Goal: Task Accomplishment & Management: Use online tool/utility

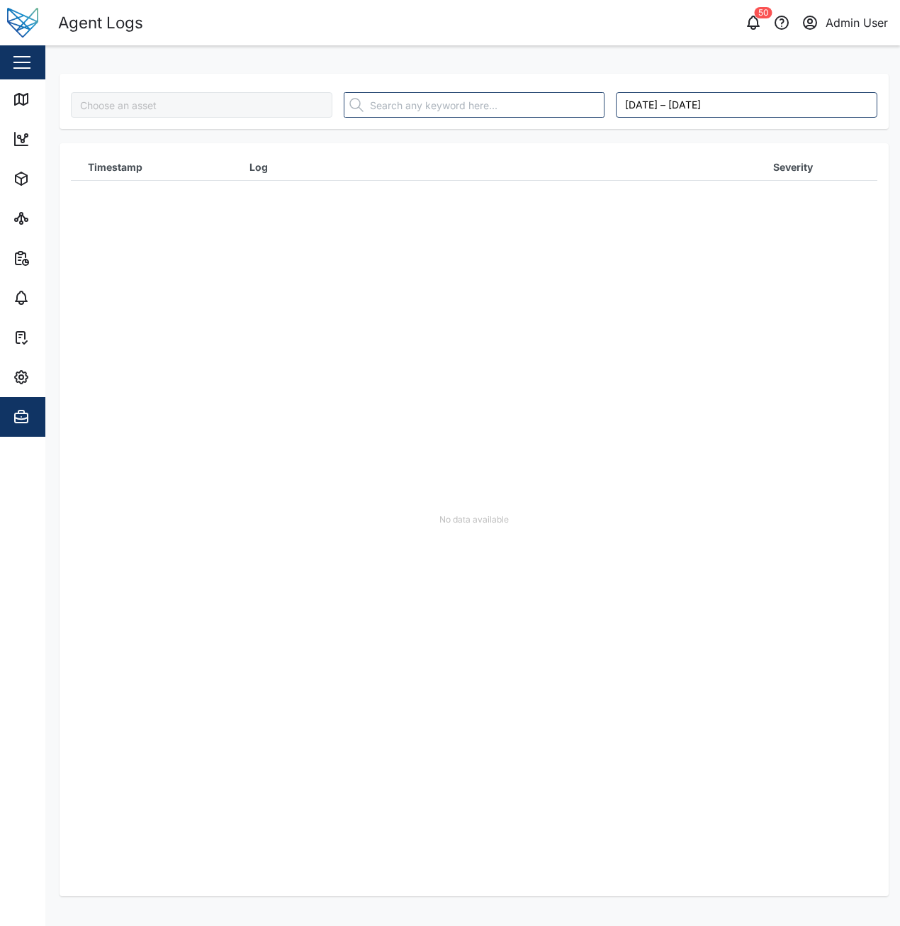
type input "[PERSON_NAME]"
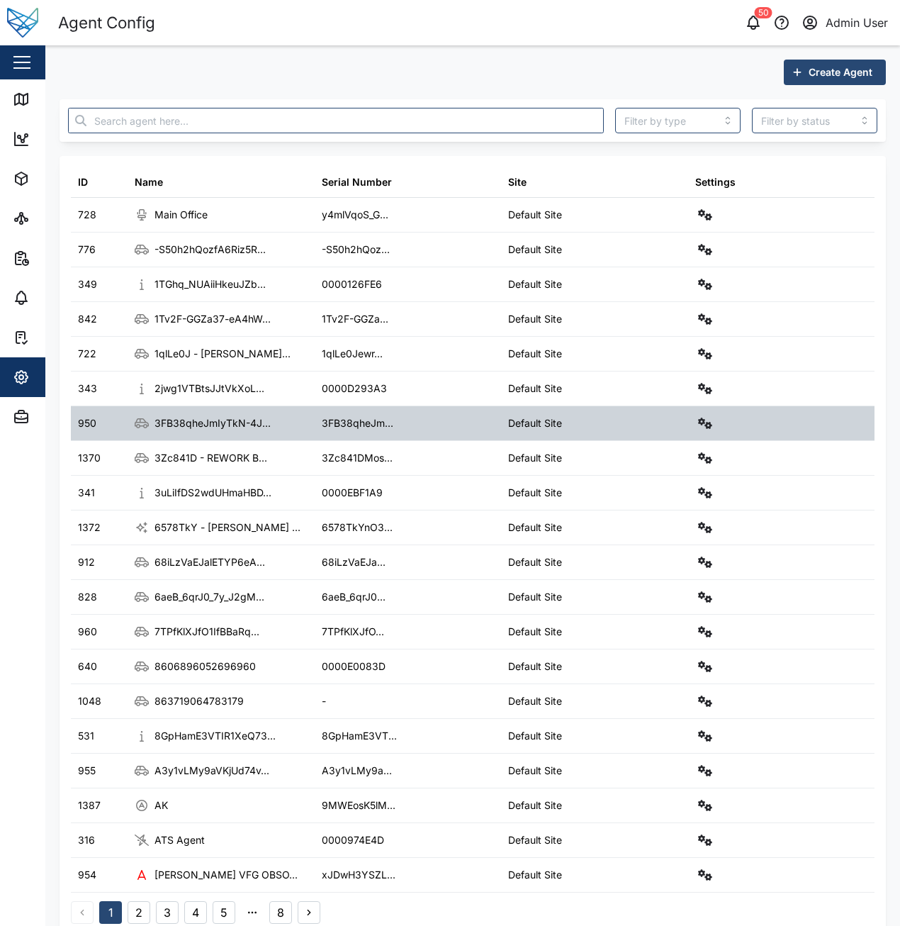
scroll to position [23, 0]
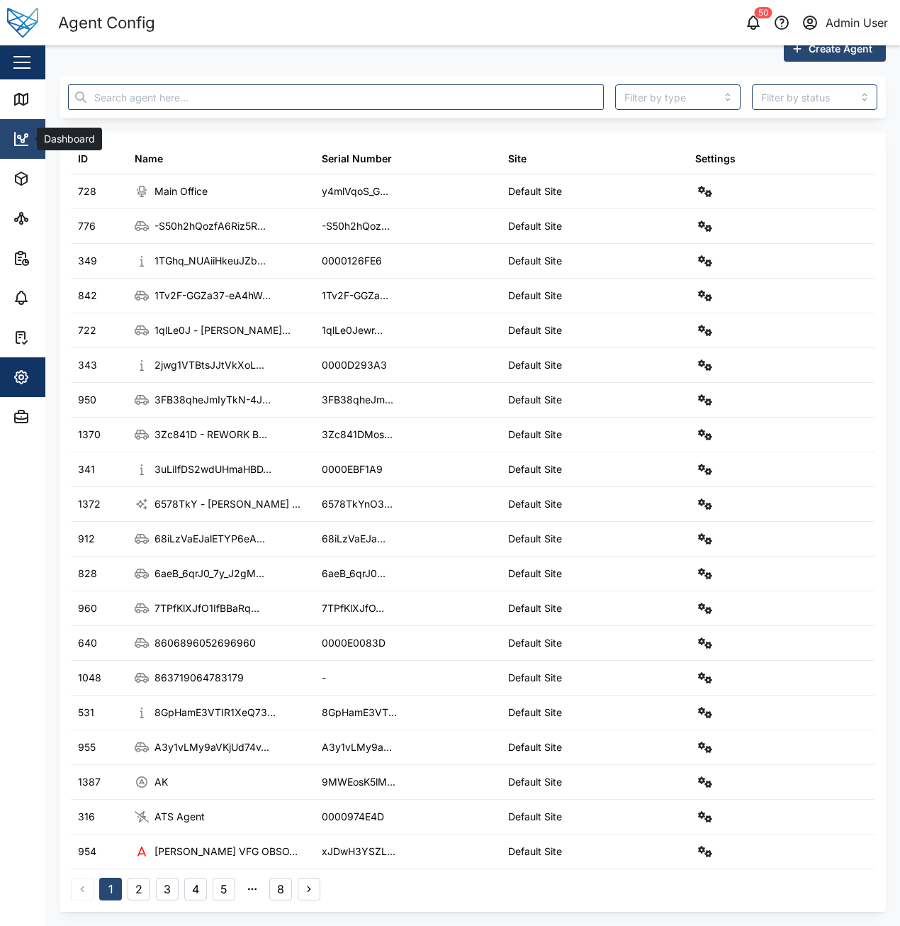
click at [30, 121] on link "Dashboard" at bounding box center [92, 139] width 184 height 40
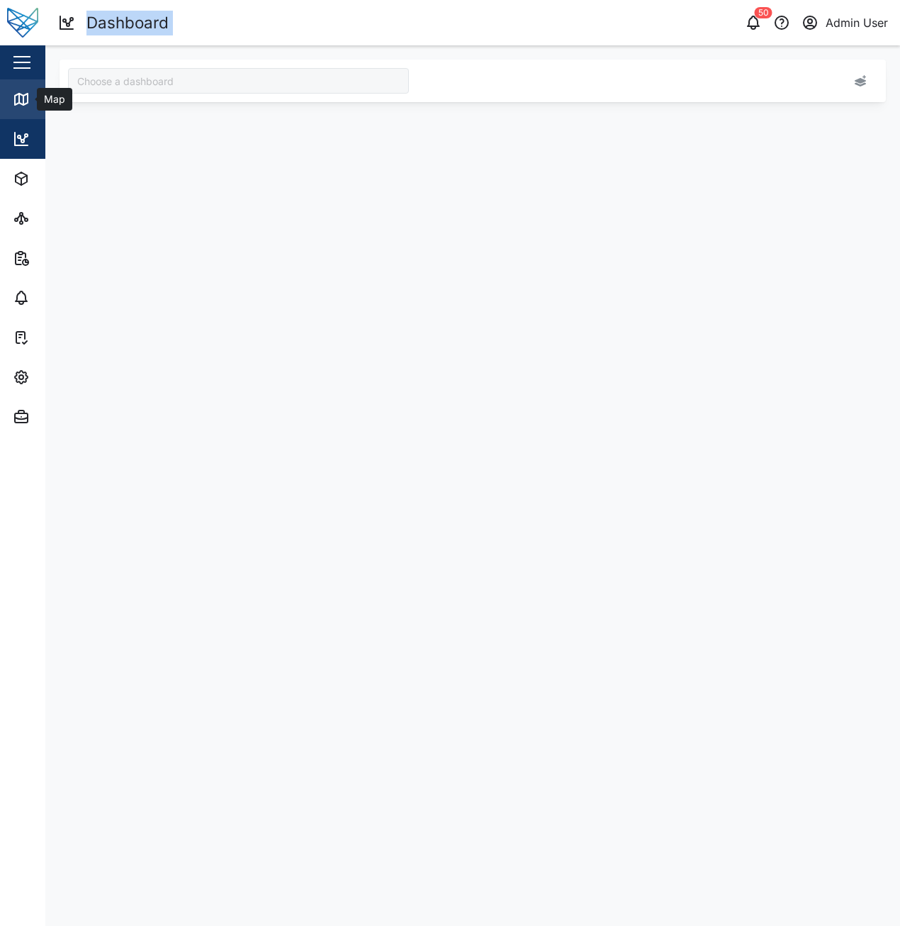
click at [28, 101] on icon at bounding box center [21, 99] width 13 height 11
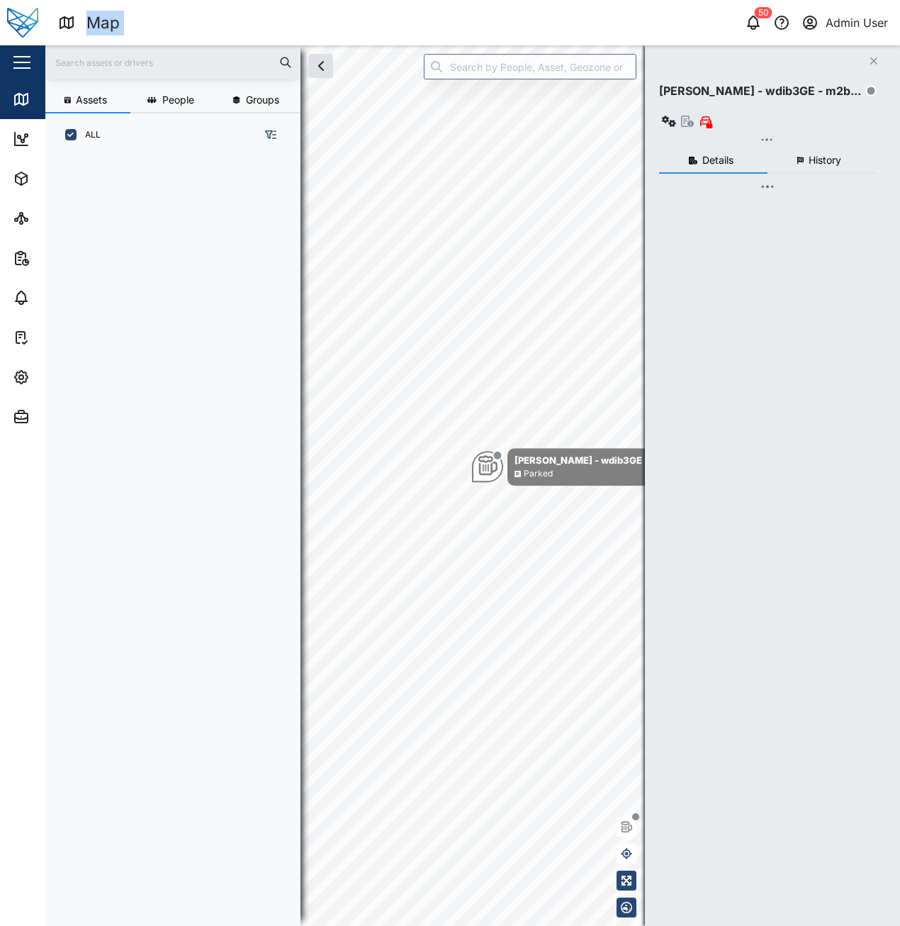
scroll to position [752, 222]
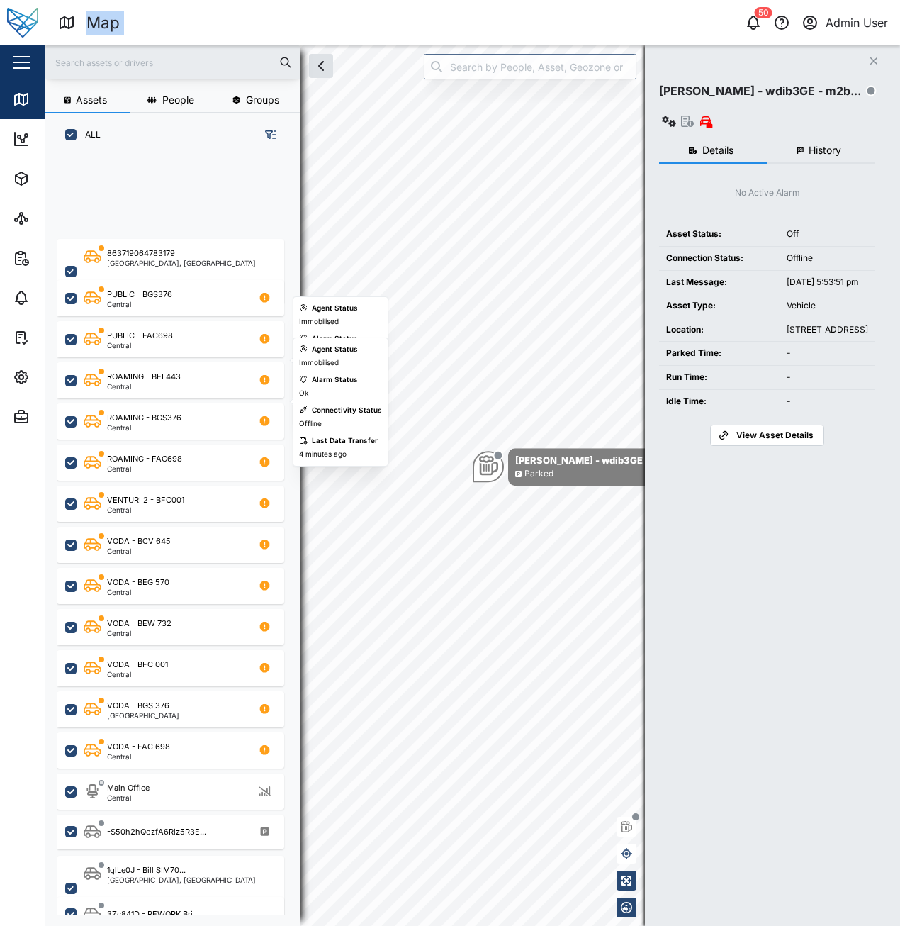
scroll to position [354, 0]
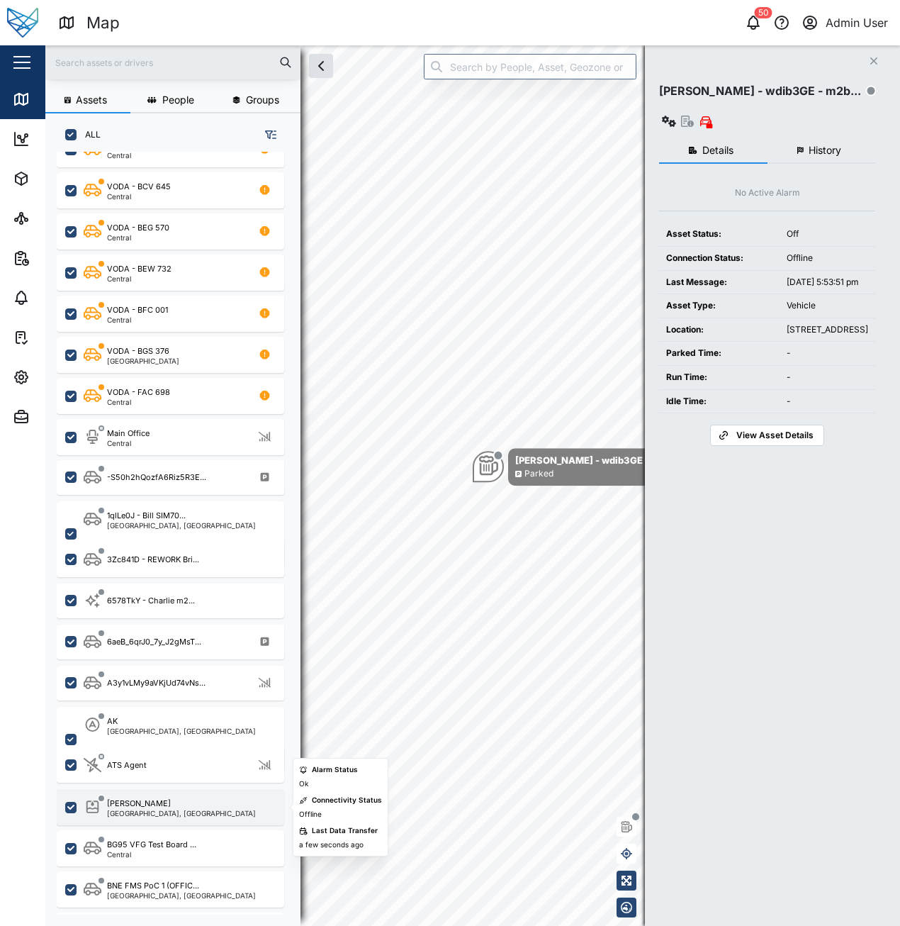
click at [152, 805] on div "[PERSON_NAME]" at bounding box center [181, 803] width 149 height 12
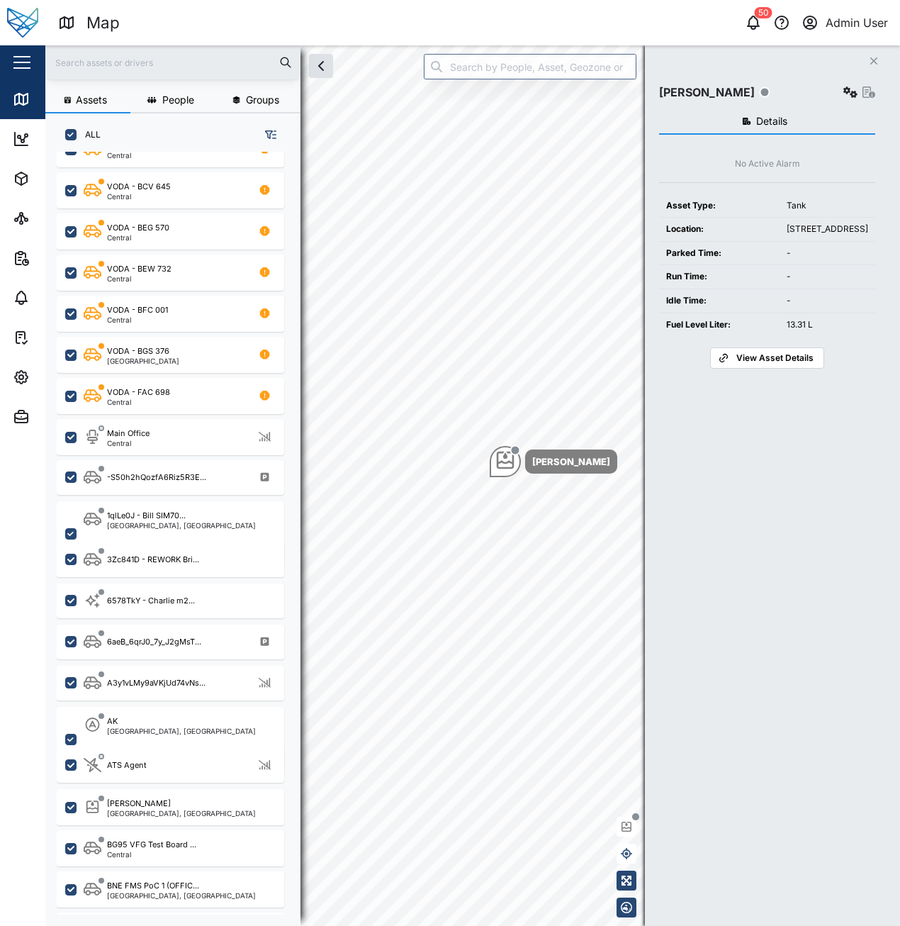
click at [783, 368] on span "View Asset Details" at bounding box center [775, 358] width 77 height 20
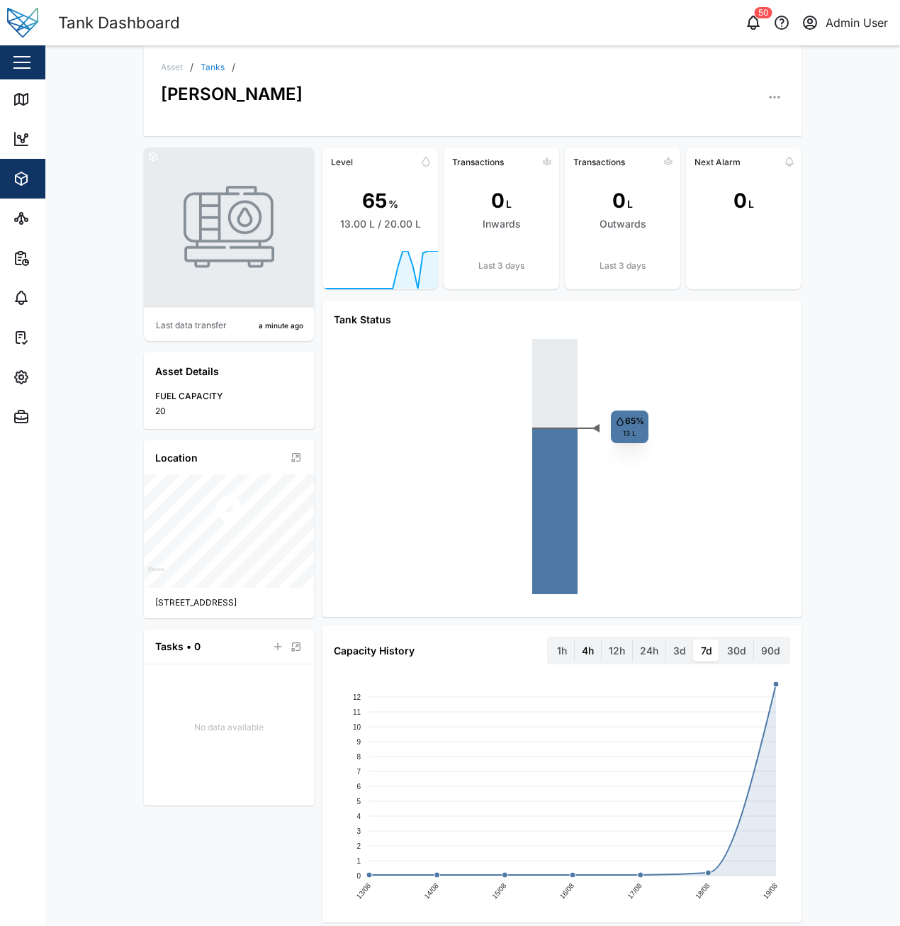
click at [582, 651] on label "4h" at bounding box center [588, 650] width 26 height 23
click at [575, 639] on hours "4h" at bounding box center [575, 639] width 0 height 0
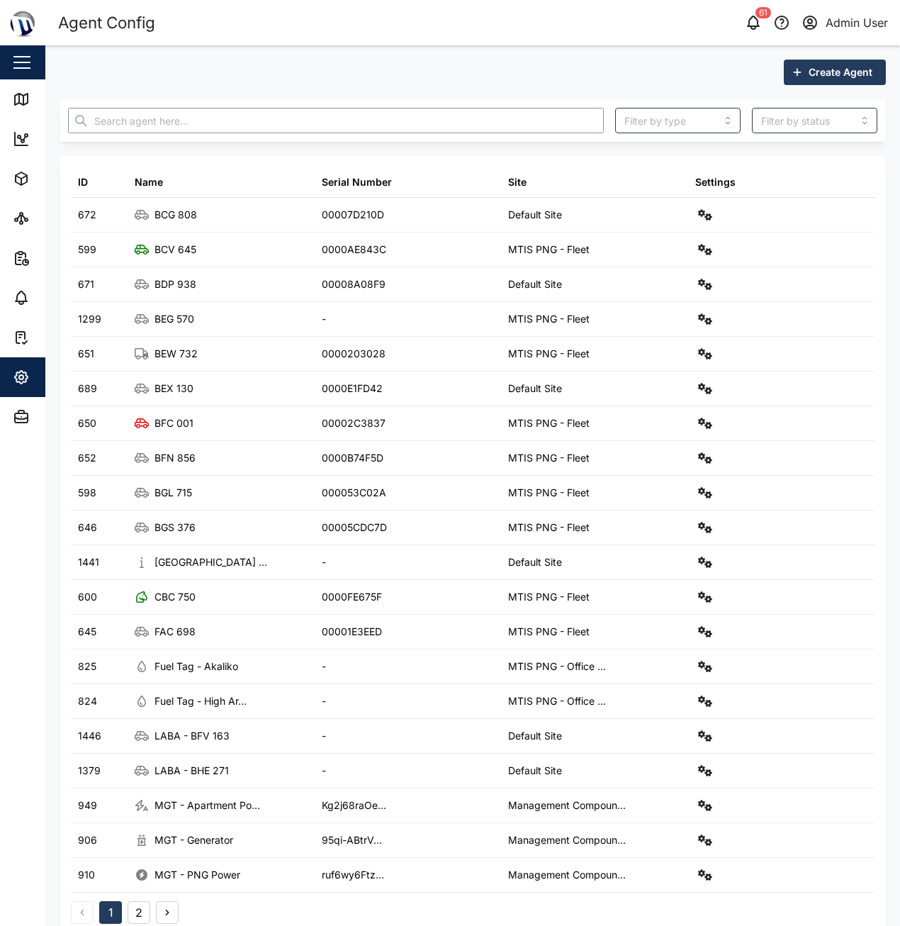
click at [128, 118] on input "text" at bounding box center [336, 121] width 536 height 26
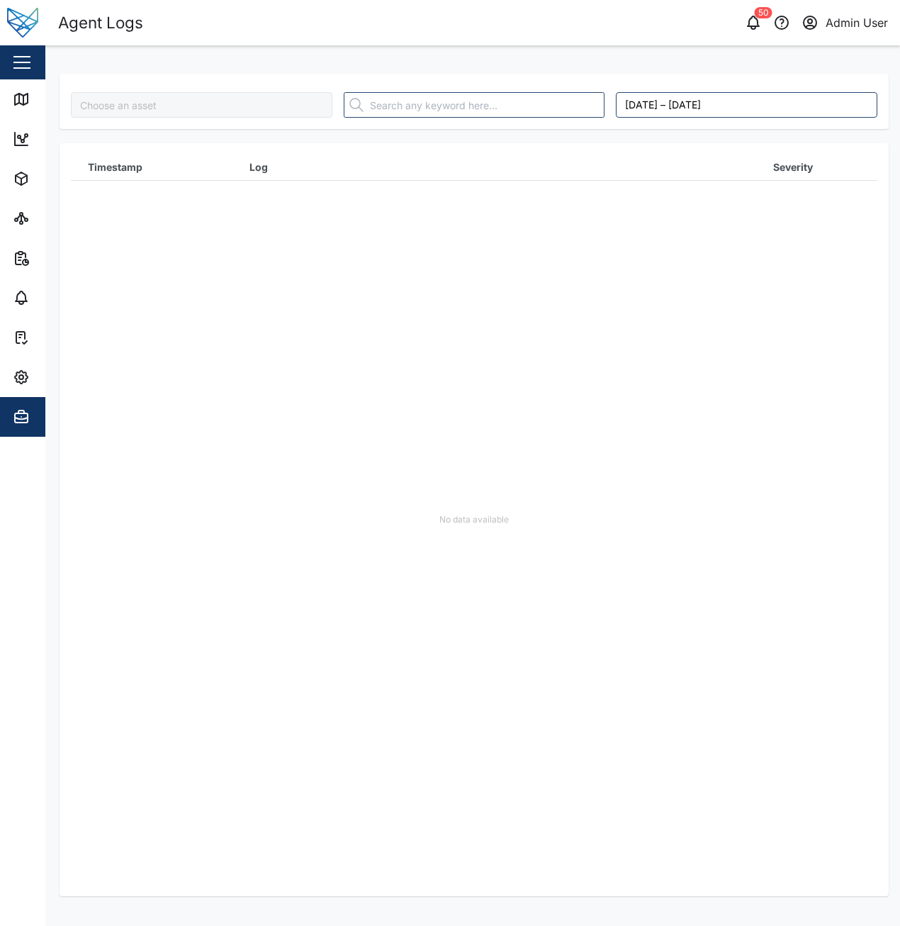
type input "[PERSON_NAME]"
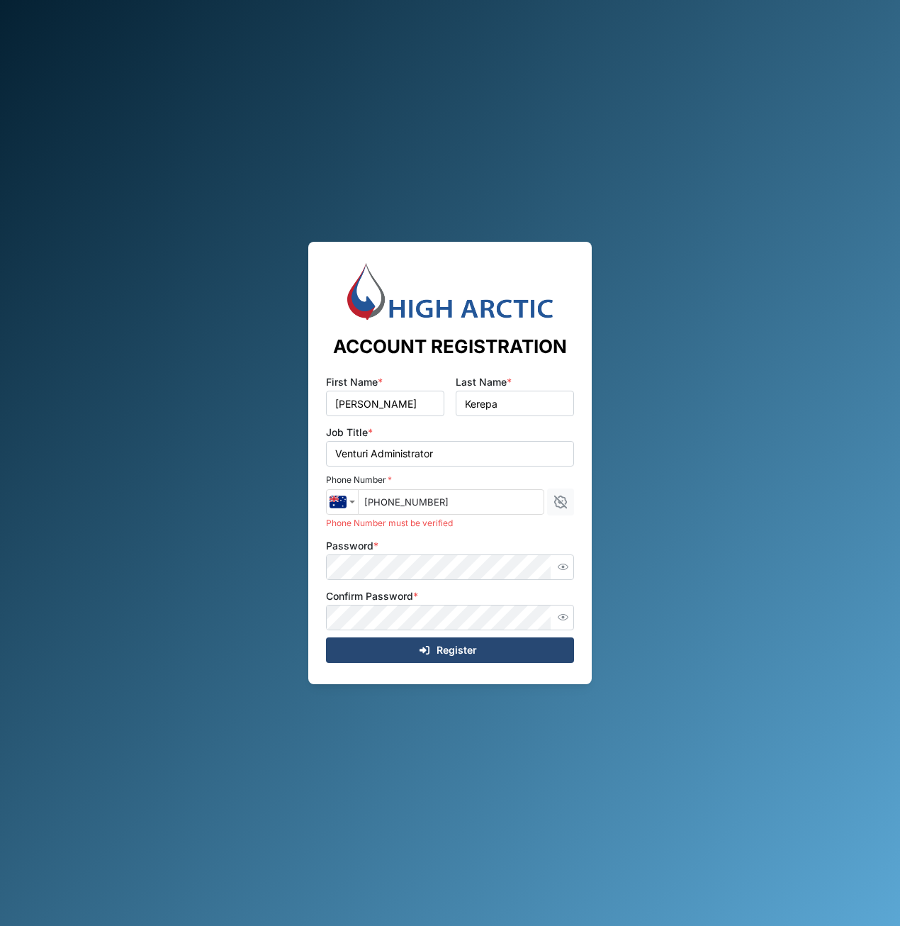
click at [654, 553] on div "ACCOUNT REGISTRATION First Name * Adam Last Name * Kerepa Job Title * Venturi A…" at bounding box center [450, 463] width 900 height 926
click at [436, 579] on div at bounding box center [450, 567] width 248 height 26
click at [342, 649] on div "Register" at bounding box center [447, 650] width 225 height 24
click at [564, 571] on icon "button" at bounding box center [563, 566] width 11 height 11
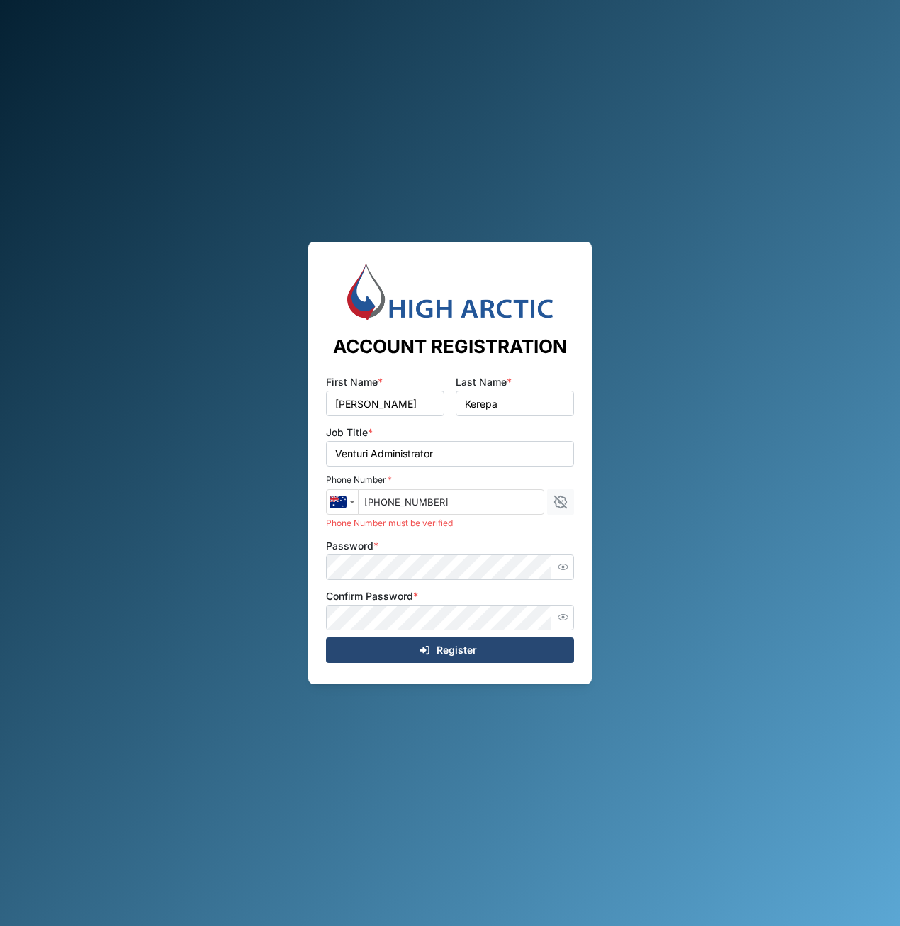
click at [452, 649] on span "Register" at bounding box center [457, 650] width 40 height 24
click at [504, 503] on input "+61 414 156 776" at bounding box center [451, 502] width 186 height 26
click at [558, 498] on icon "button" at bounding box center [561, 502] width 16 height 16
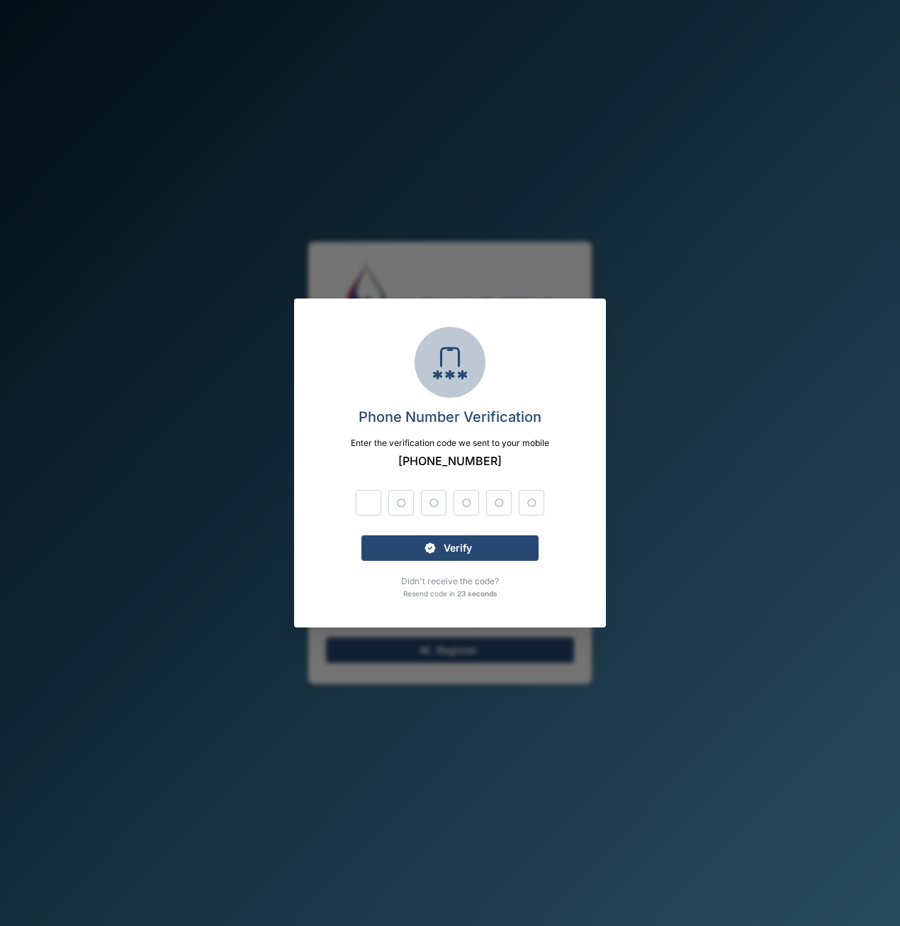
type input "4"
type input "8"
type input "9"
type input "2"
type input "0"
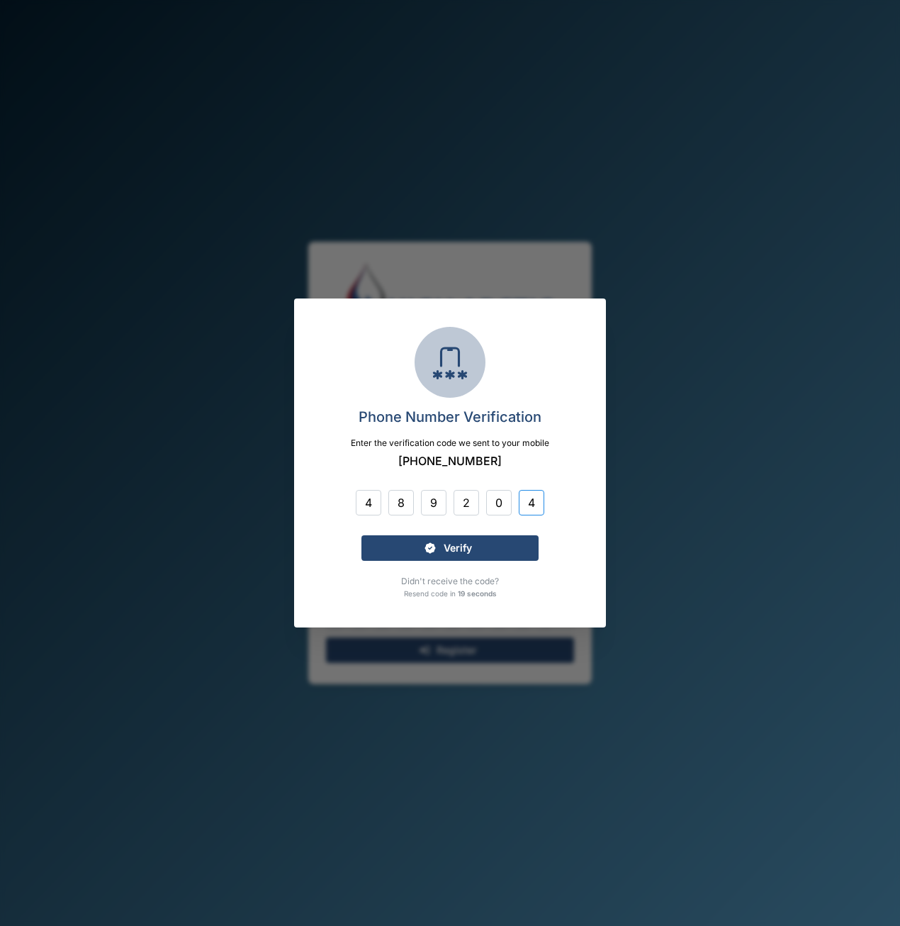
type input "4"
click at [491, 556] on div "Verify" at bounding box center [448, 548] width 155 height 24
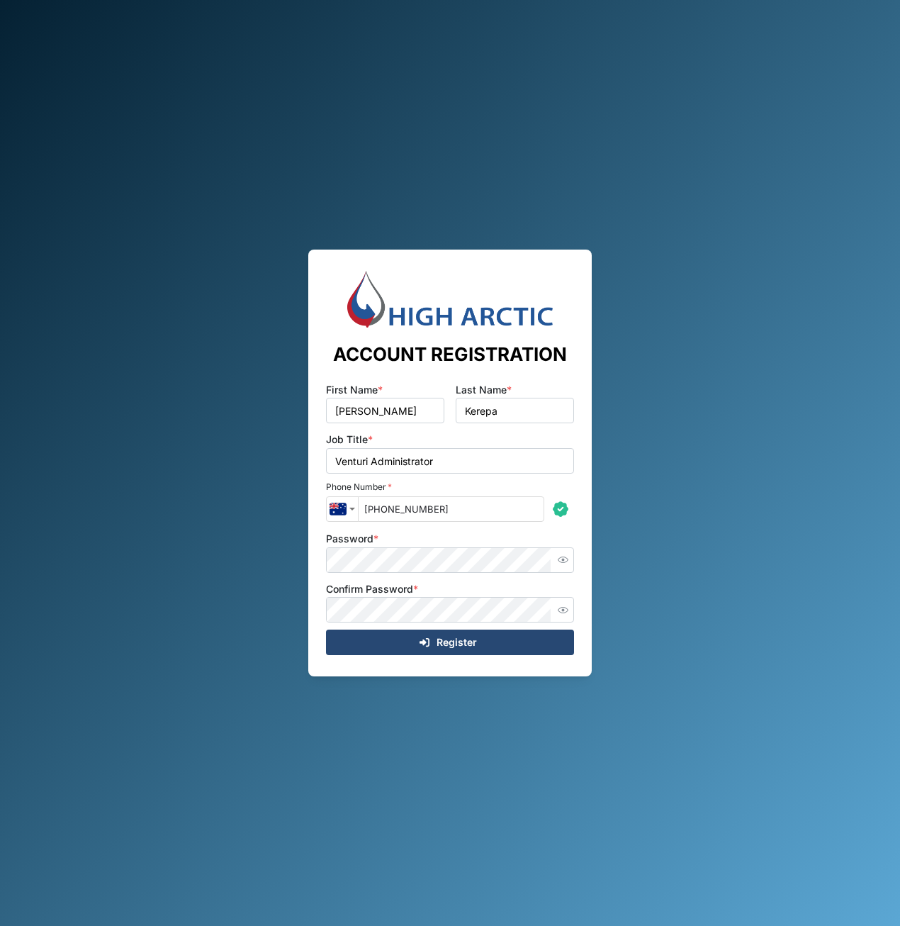
click at [504, 646] on div "Register" at bounding box center [447, 642] width 225 height 24
click at [291, 612] on div "ACCOUNT REGISTRATION First Name * Adam Last Name * Kerepa Job Title * Venturi A…" at bounding box center [450, 463] width 900 height 926
click at [346, 639] on div "Register" at bounding box center [447, 642] width 225 height 24
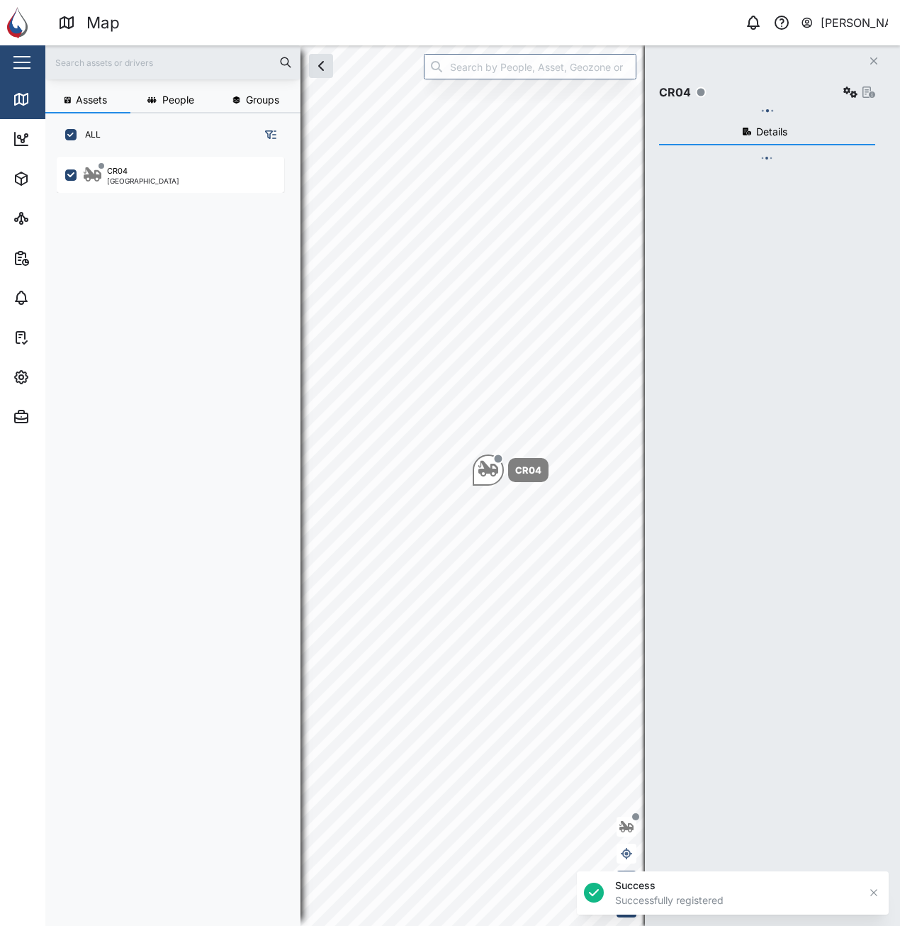
scroll to position [752, 222]
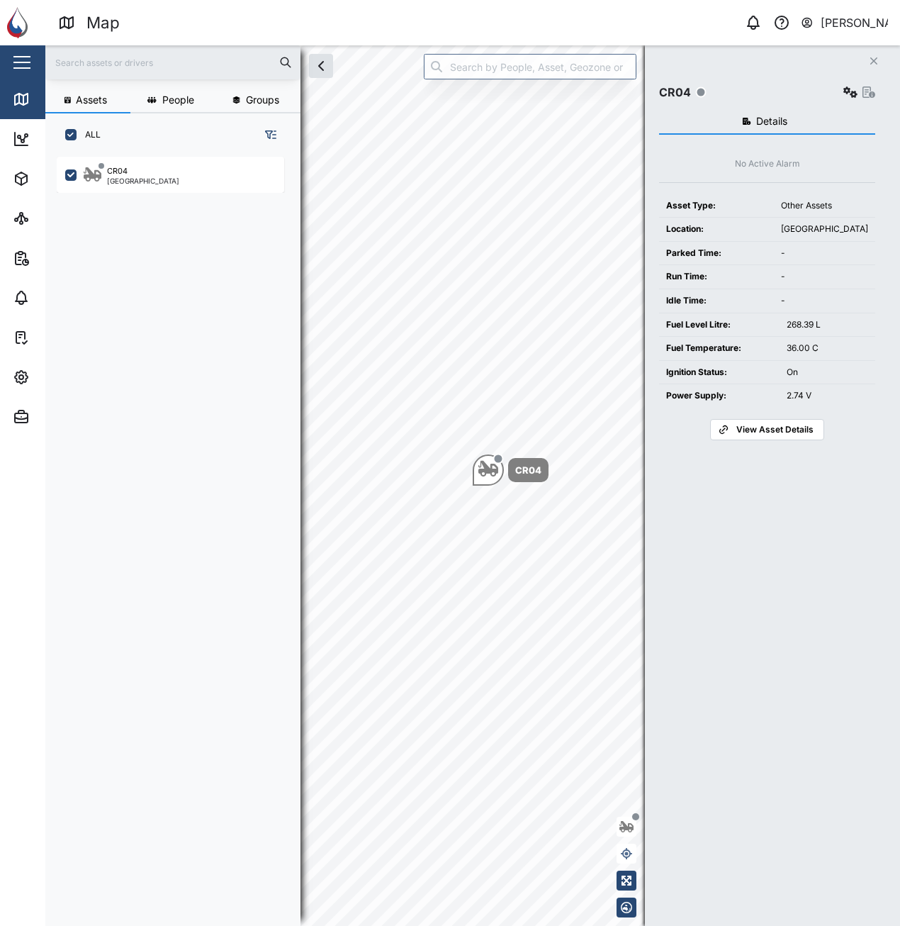
click at [875, 56] on icon "Close" at bounding box center [874, 60] width 9 height 11
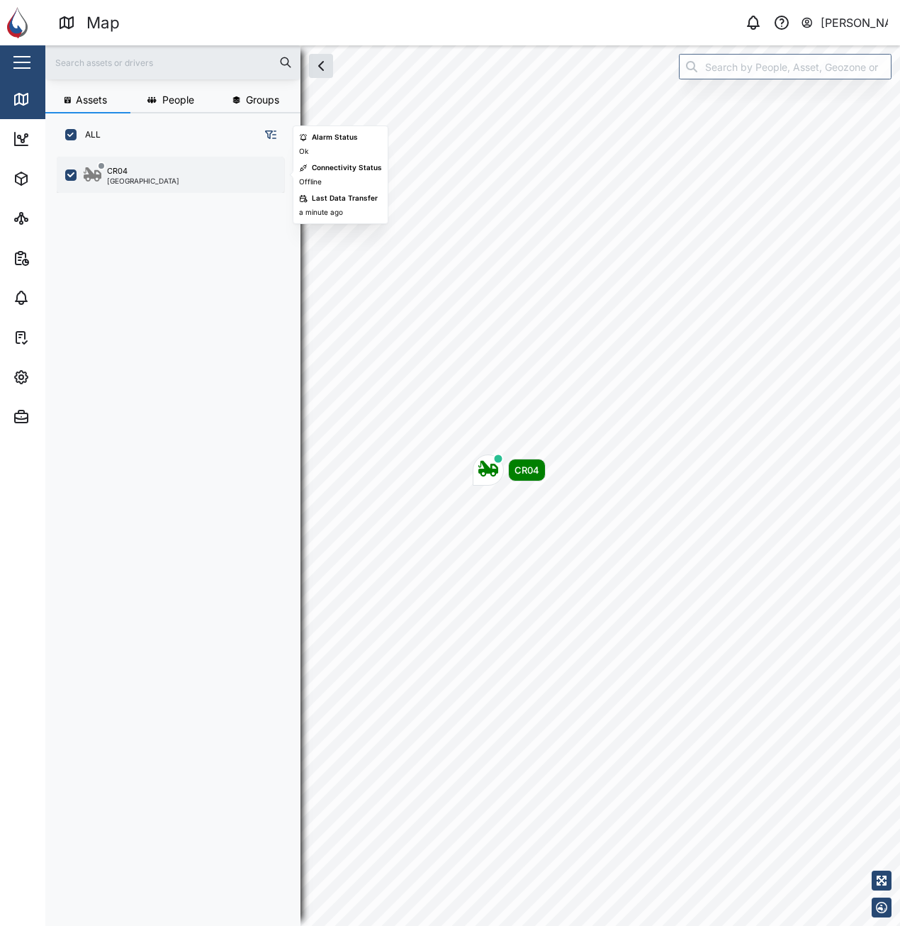
click at [163, 177] on div "CR04 Port Moresby" at bounding box center [180, 174] width 192 height 19
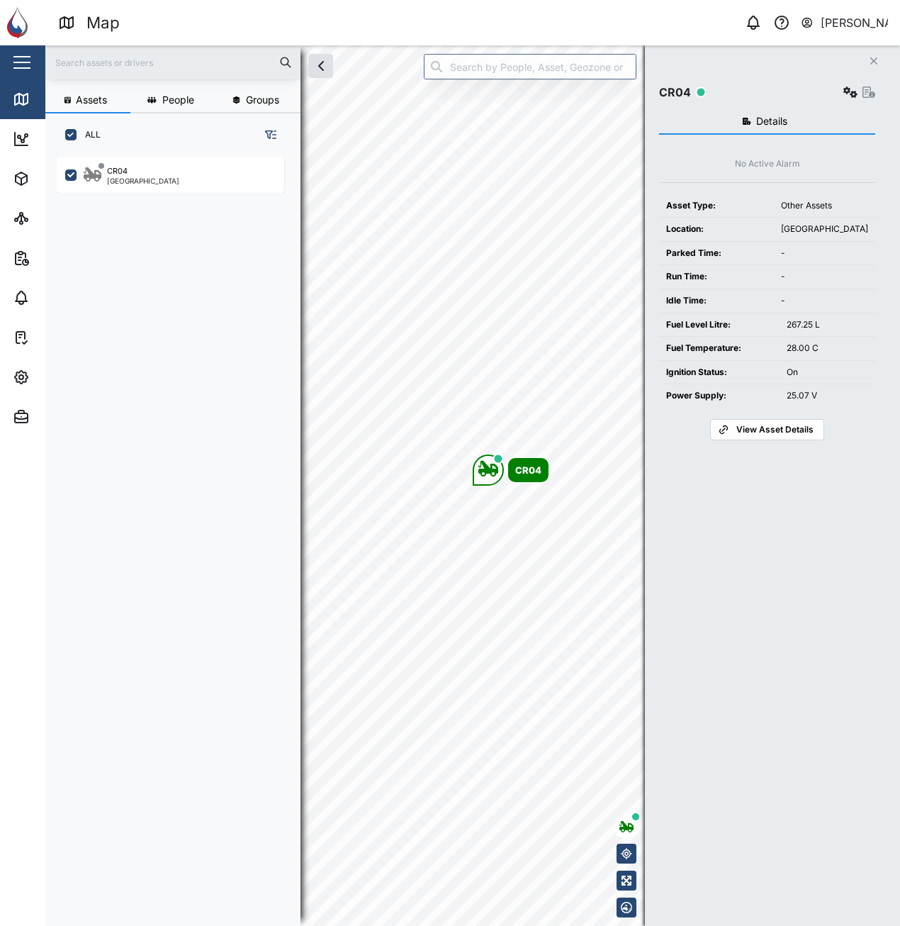
click at [762, 432] on span "View Asset Details" at bounding box center [775, 430] width 77 height 20
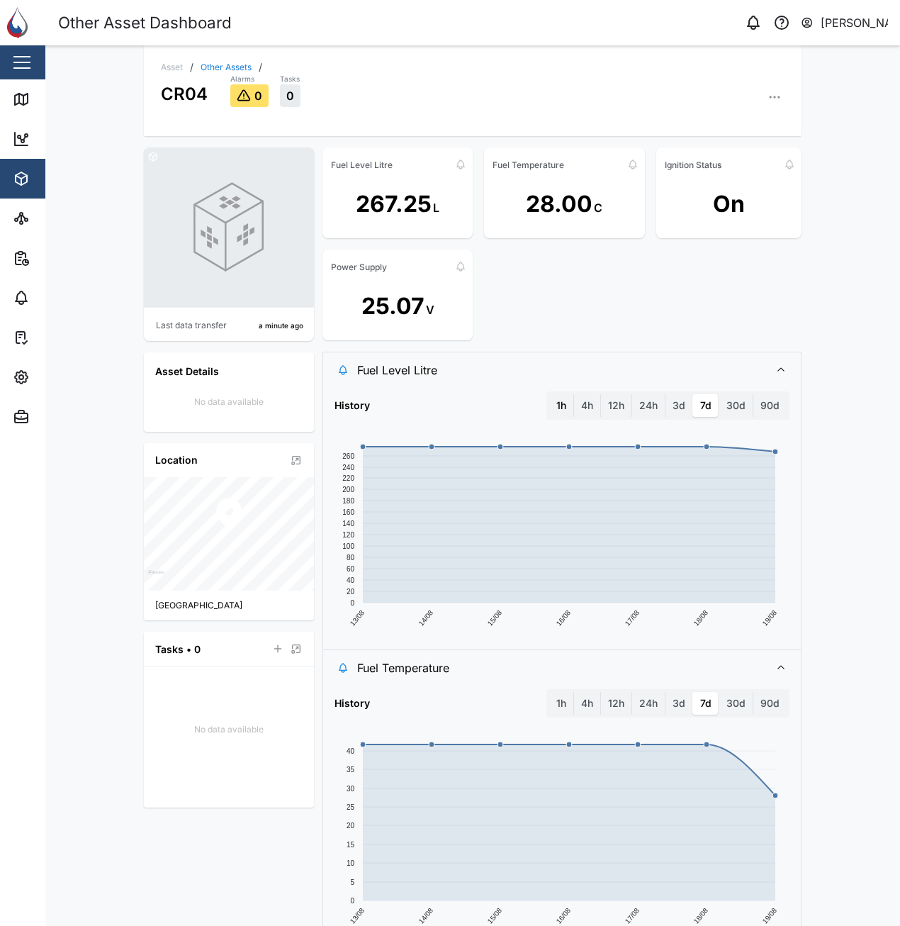
click at [564, 403] on label "1h" at bounding box center [561, 405] width 24 height 23
click at [549, 394] on hour "1h" at bounding box center [549, 394] width 0 height 0
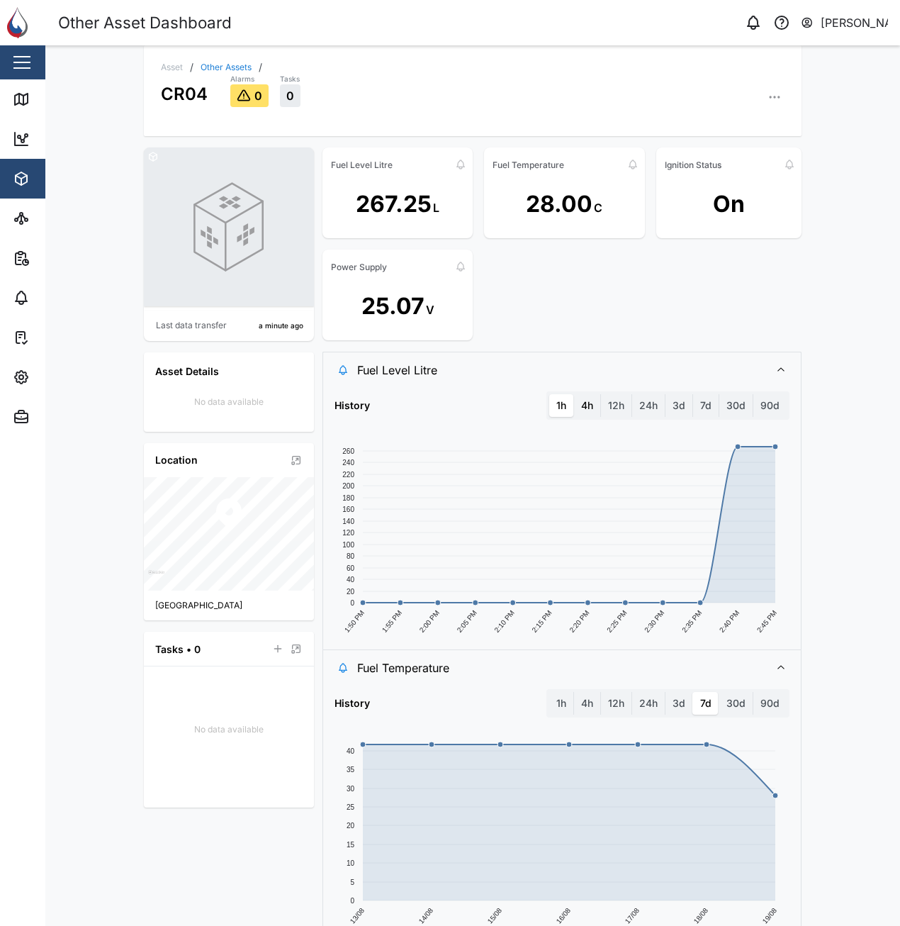
click at [578, 413] on label "4h" at bounding box center [587, 405] width 26 height 23
click at [574, 394] on hours "4h" at bounding box center [574, 394] width 0 height 0
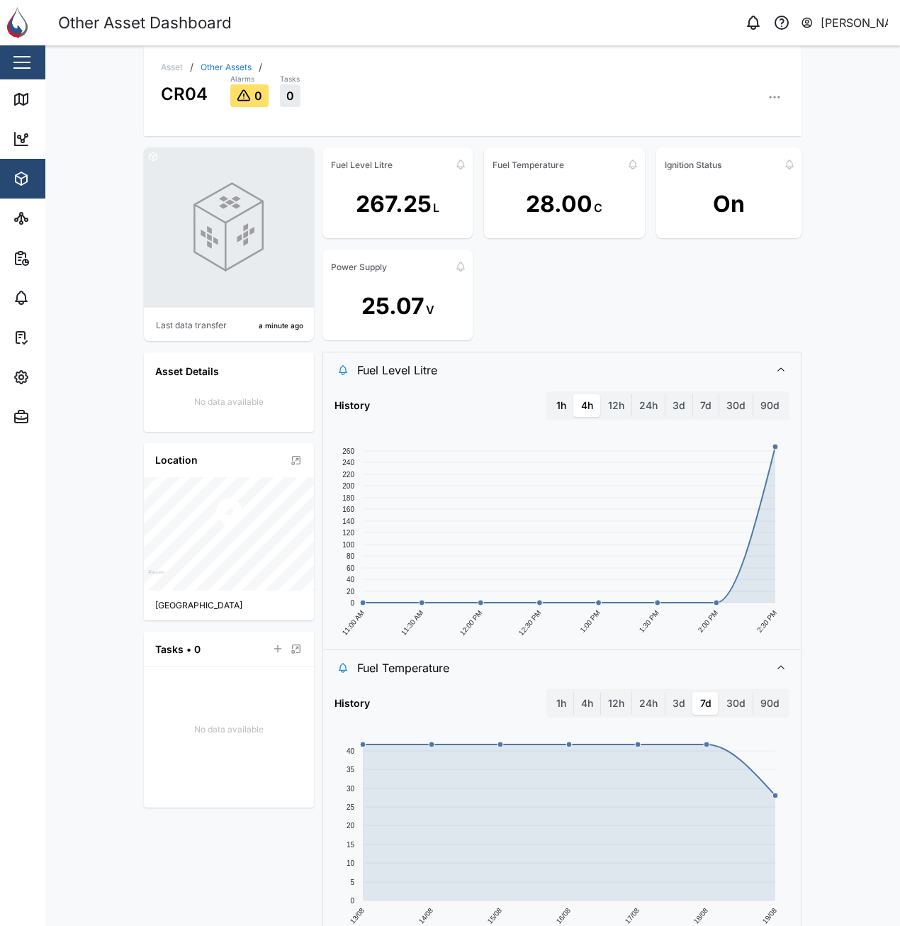
click at [559, 403] on label "1h" at bounding box center [561, 405] width 24 height 23
click at [549, 394] on hour "1h" at bounding box center [549, 394] width 0 height 0
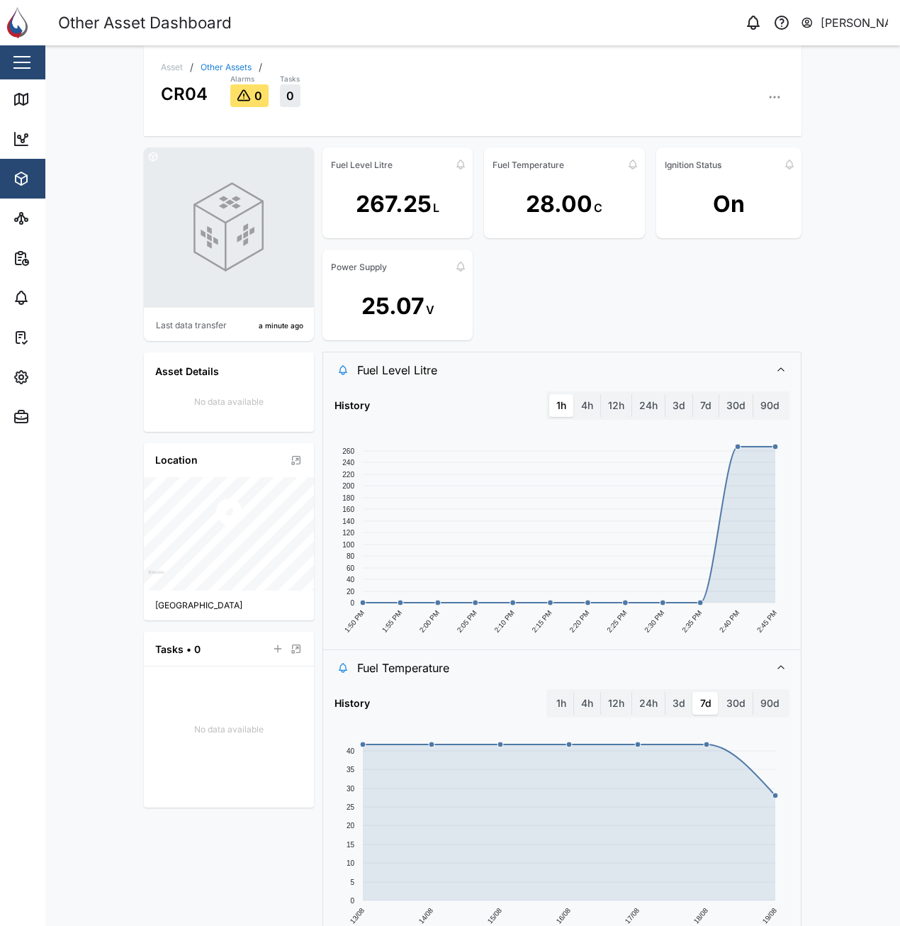
click at [776, 103] on button "button" at bounding box center [775, 97] width 20 height 20
click at [691, 164] on link "Event Logs" at bounding box center [713, 174] width 138 height 25
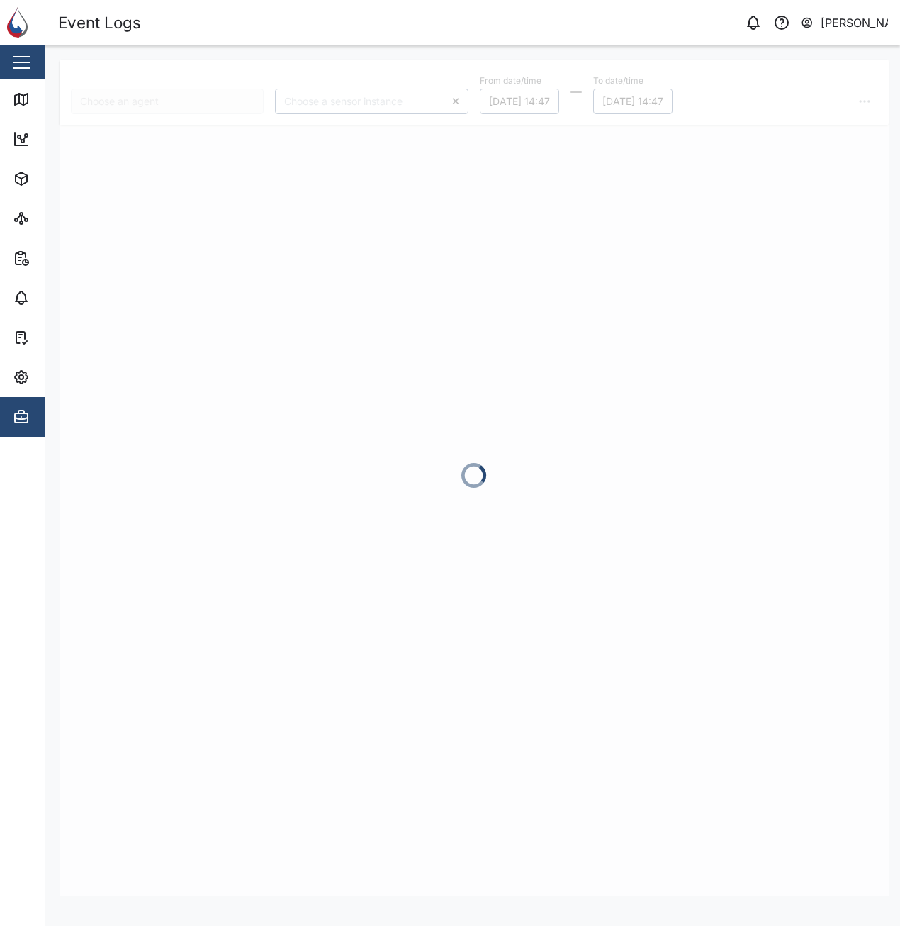
type input "CR04"
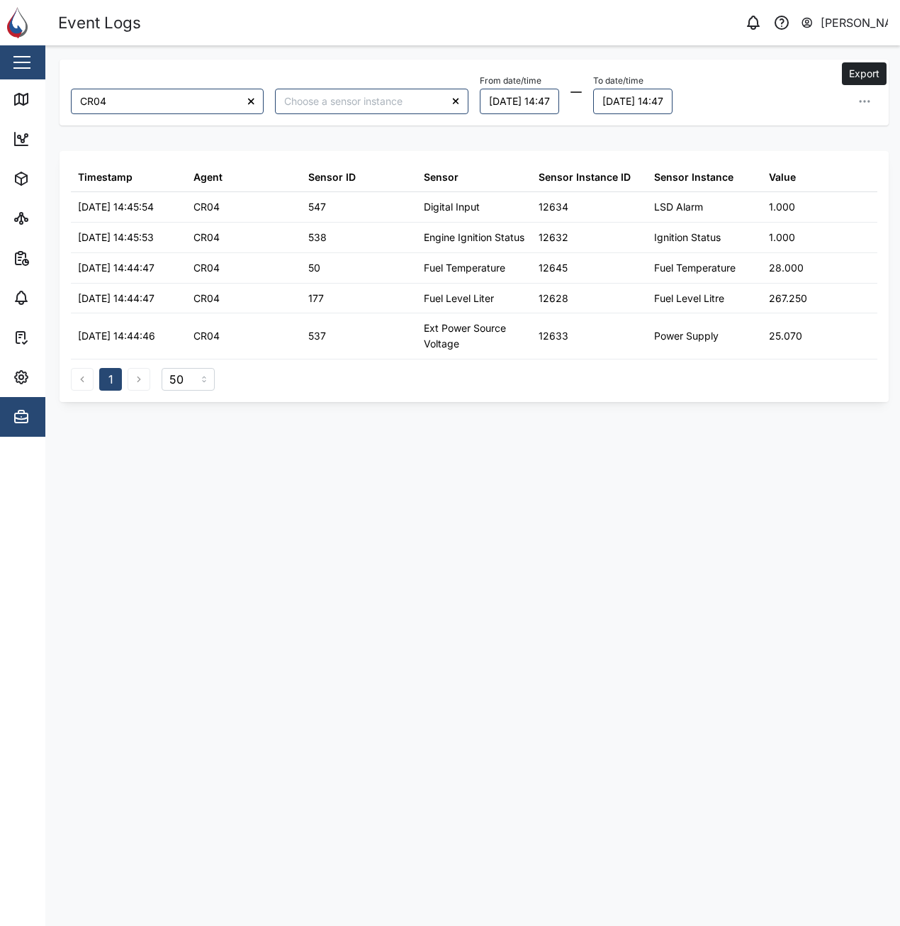
click at [868, 98] on icon "button" at bounding box center [865, 101] width 14 height 14
click at [696, 690] on div "CR04 From date/time 18/08/2025 14:47 To date/time 19/08/2025 14:47 Export data …" at bounding box center [474, 478] width 829 height 836
click at [26, 99] on icon at bounding box center [21, 99] width 17 height 17
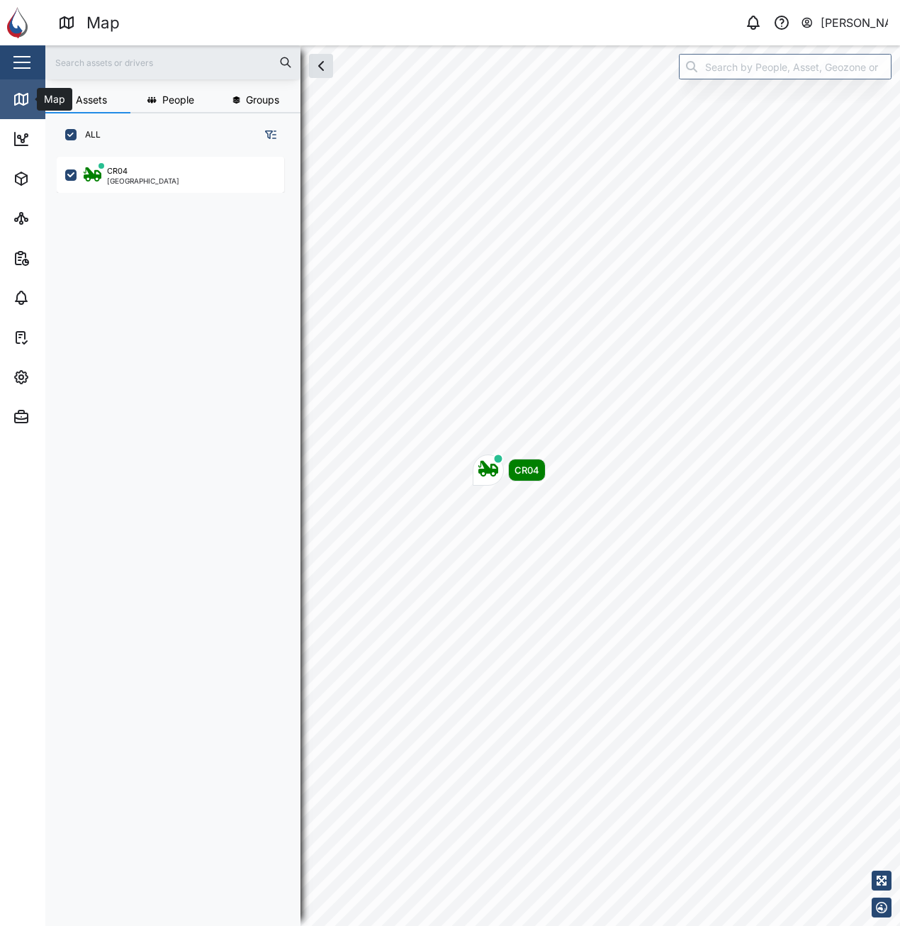
scroll to position [752, 222]
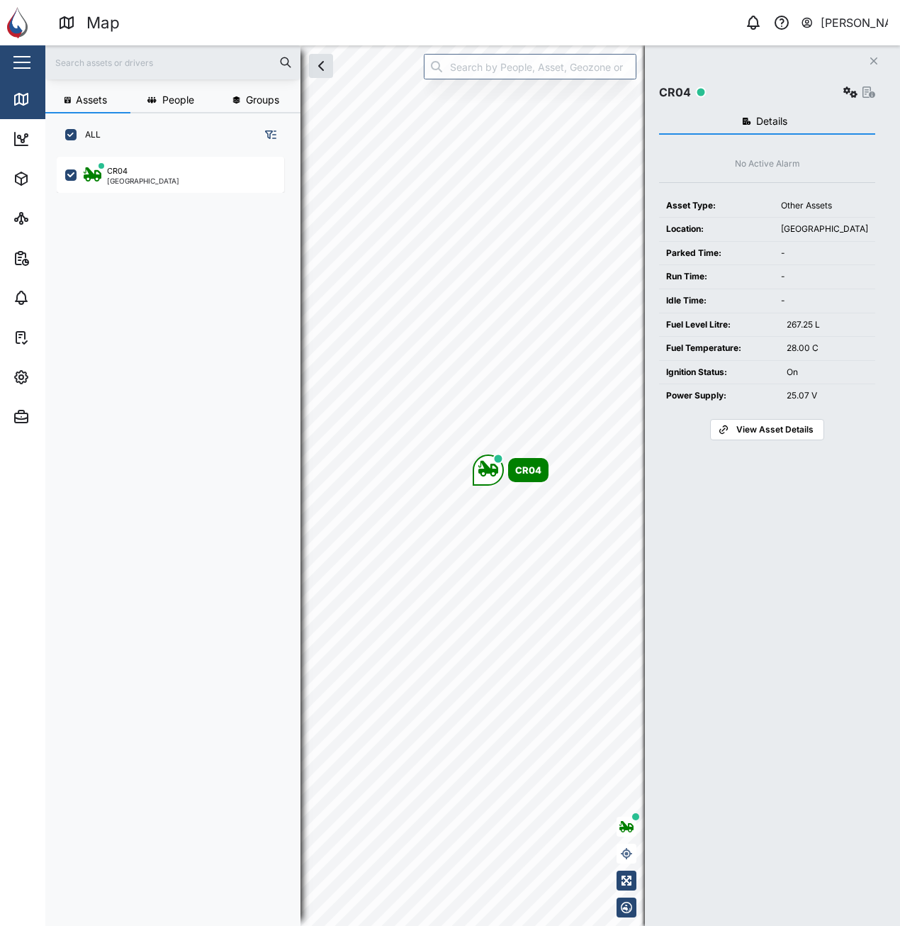
click at [205, 298] on div "CR04 Port Moresby" at bounding box center [178, 533] width 243 height 763
click at [753, 23] on icon "button" at bounding box center [753, 22] width 17 height 17
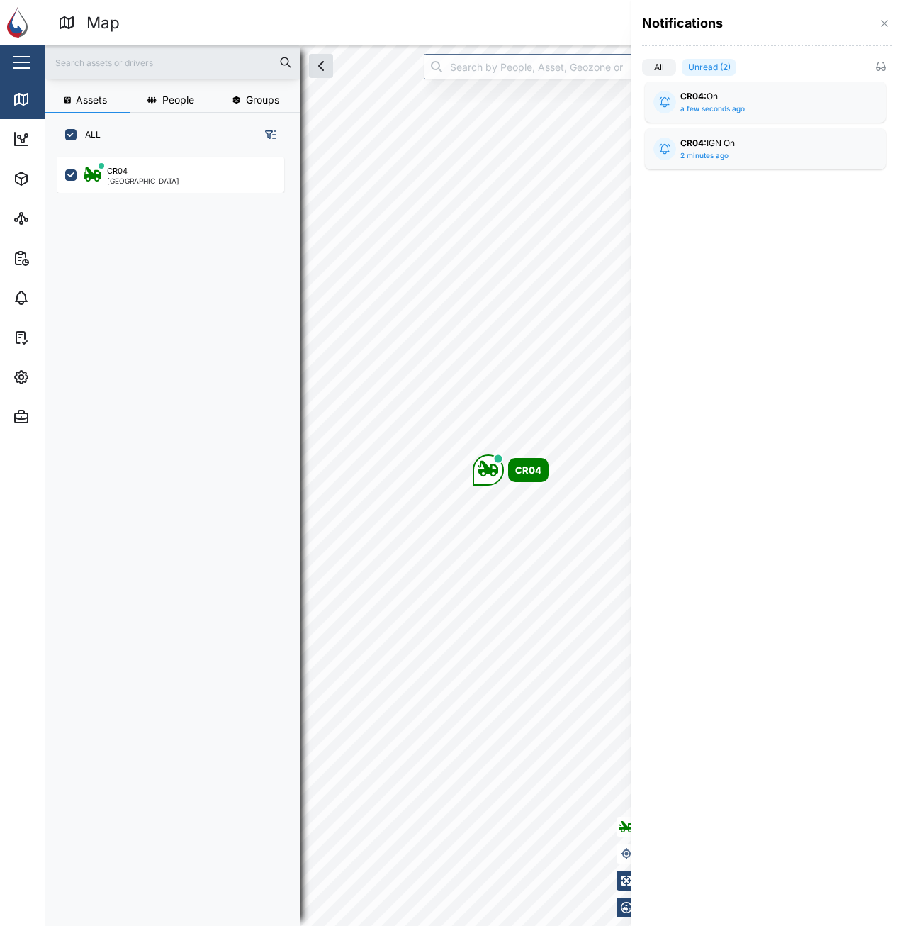
click at [557, 169] on div at bounding box center [450, 463] width 900 height 926
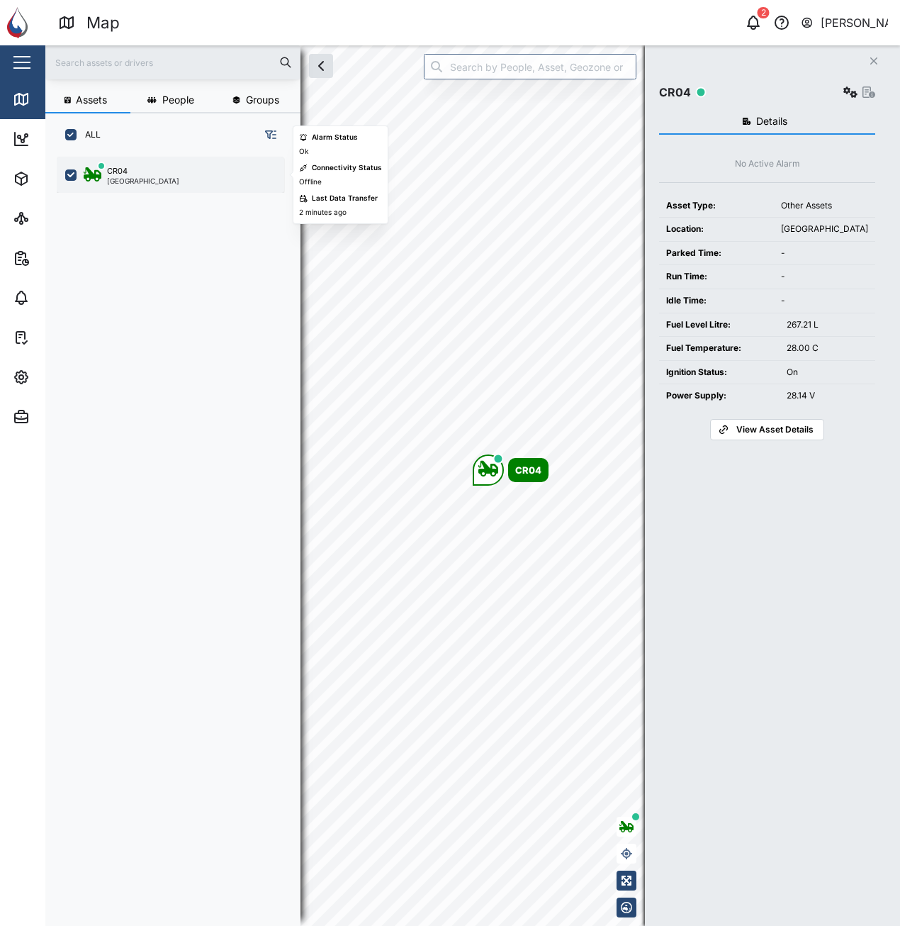
click at [245, 178] on div "CR04 Port Moresby" at bounding box center [180, 174] width 192 height 19
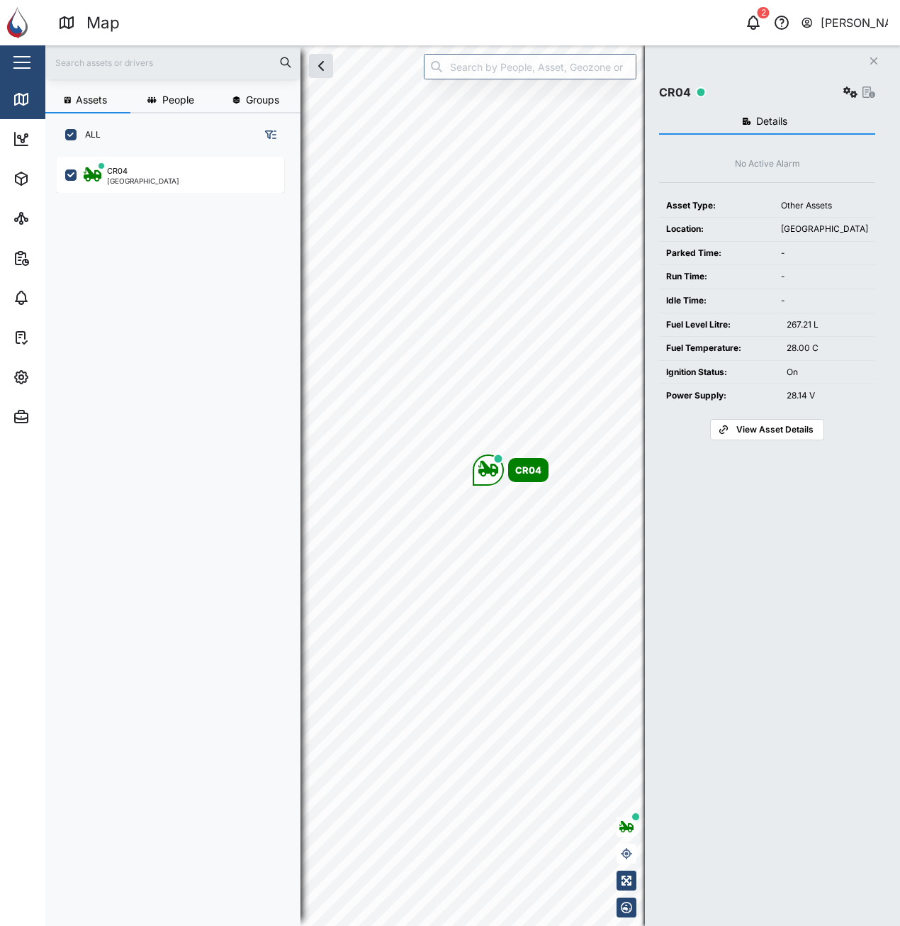
click at [796, 428] on span "View Asset Details" at bounding box center [775, 430] width 77 height 20
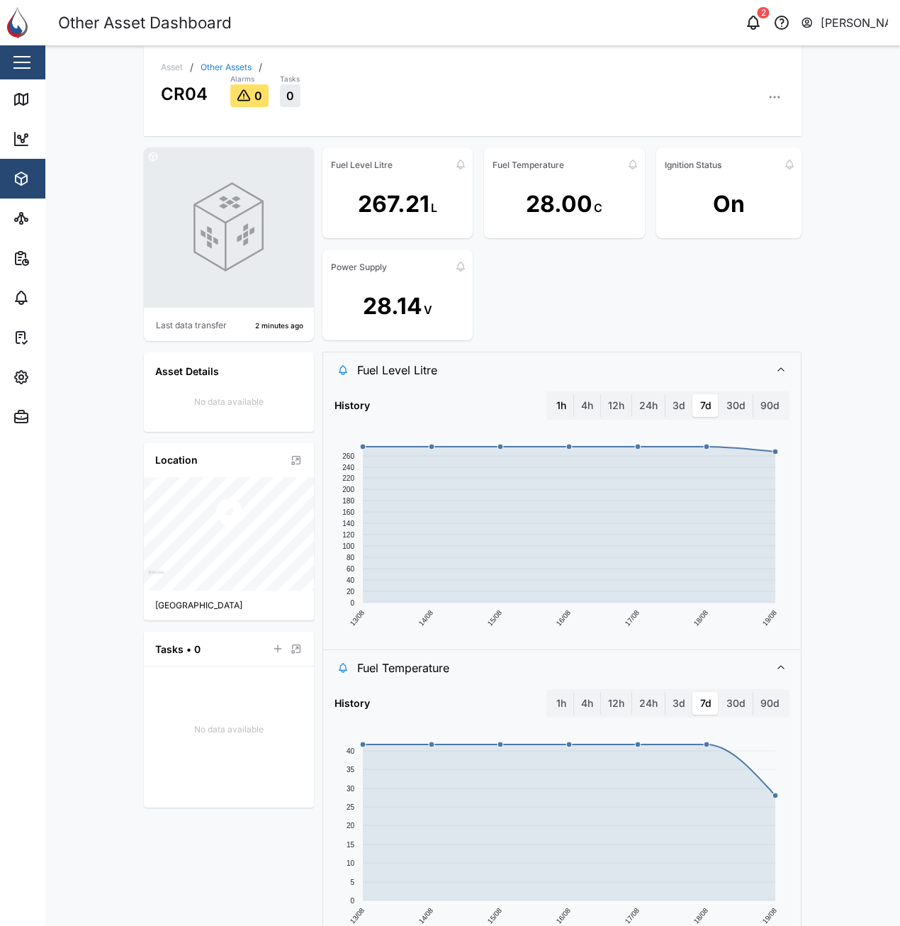
click at [561, 408] on label "1h" at bounding box center [561, 405] width 24 height 23
click at [549, 394] on hour "1h" at bounding box center [549, 394] width 0 height 0
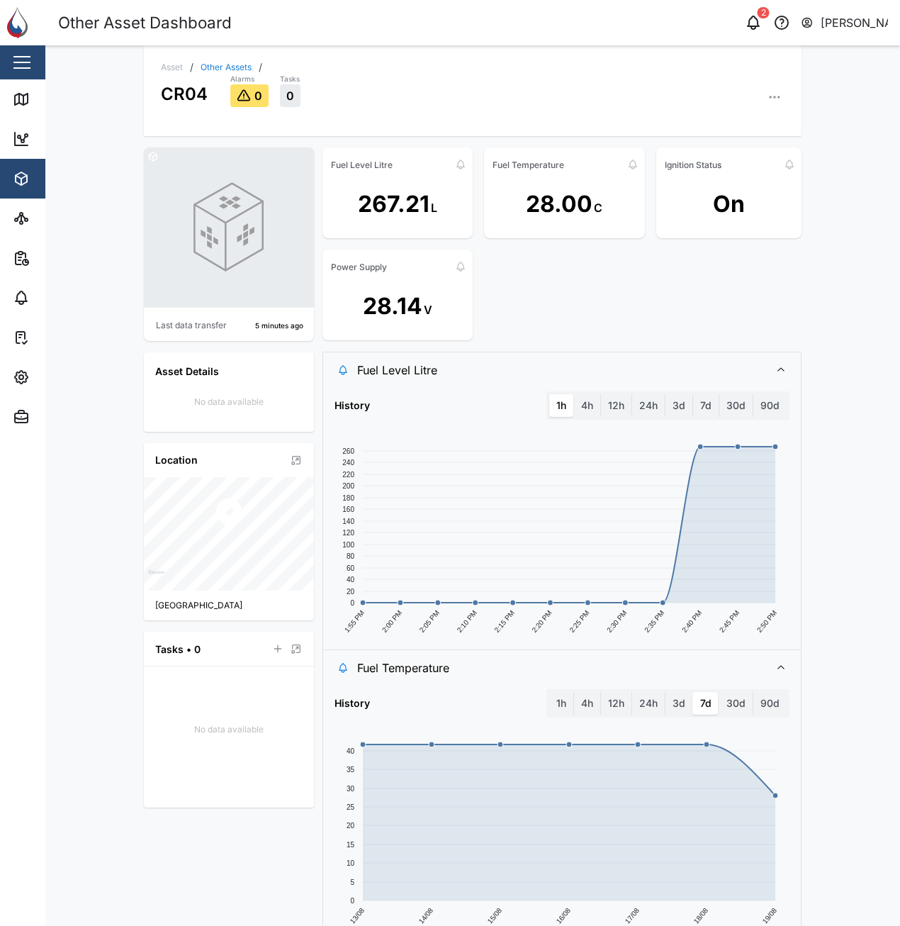
click at [587, 279] on div "Fuel Level Litre 267.21 L Fuel Temperature 28.00 C Ignition Status On Power Sup…" at bounding box center [562, 243] width 479 height 193
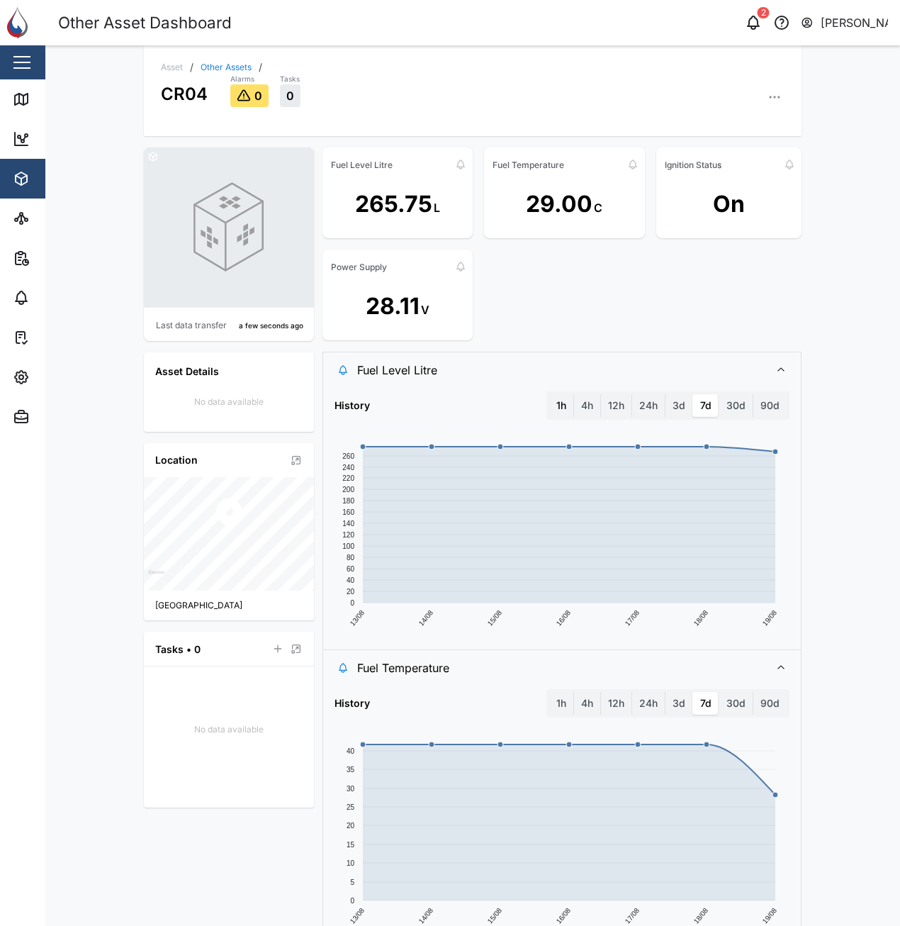
click at [549, 398] on label "1h" at bounding box center [561, 405] width 24 height 23
click at [549, 394] on hour "1h" at bounding box center [549, 394] width 0 height 0
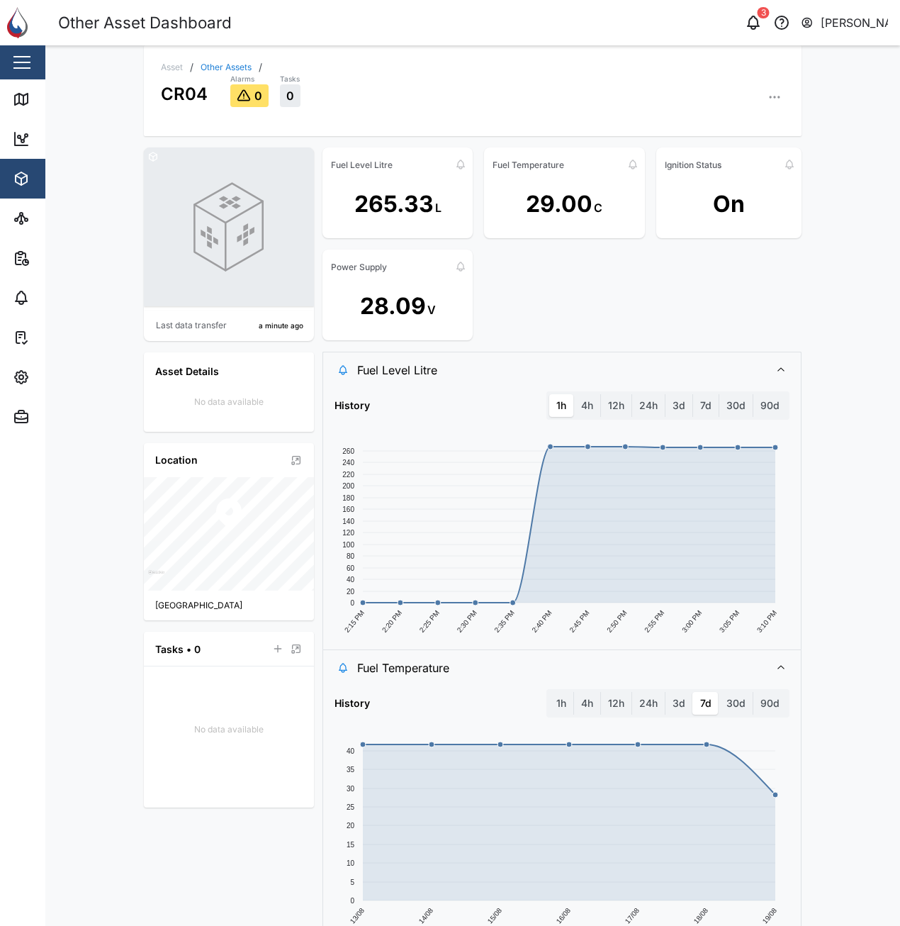
click at [770, 99] on icon "button" at bounding box center [775, 97] width 14 height 14
click at [742, 172] on div "Event Logs" at bounding box center [720, 173] width 105 height 13
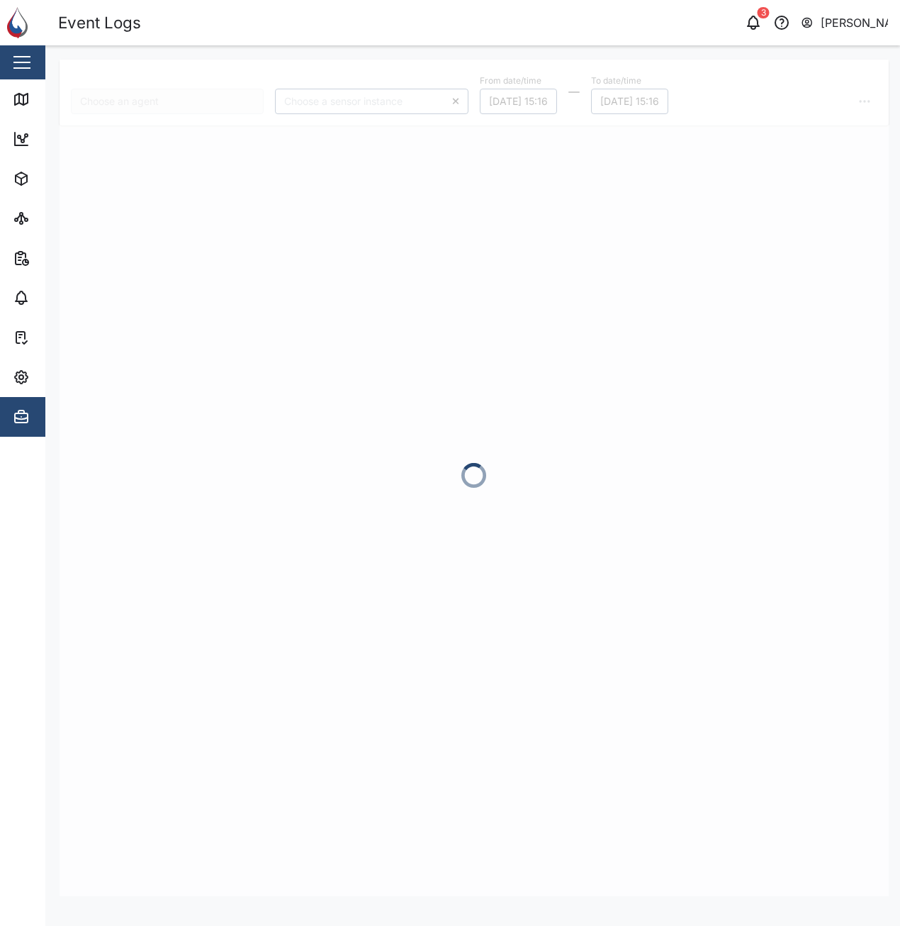
type input "CR04"
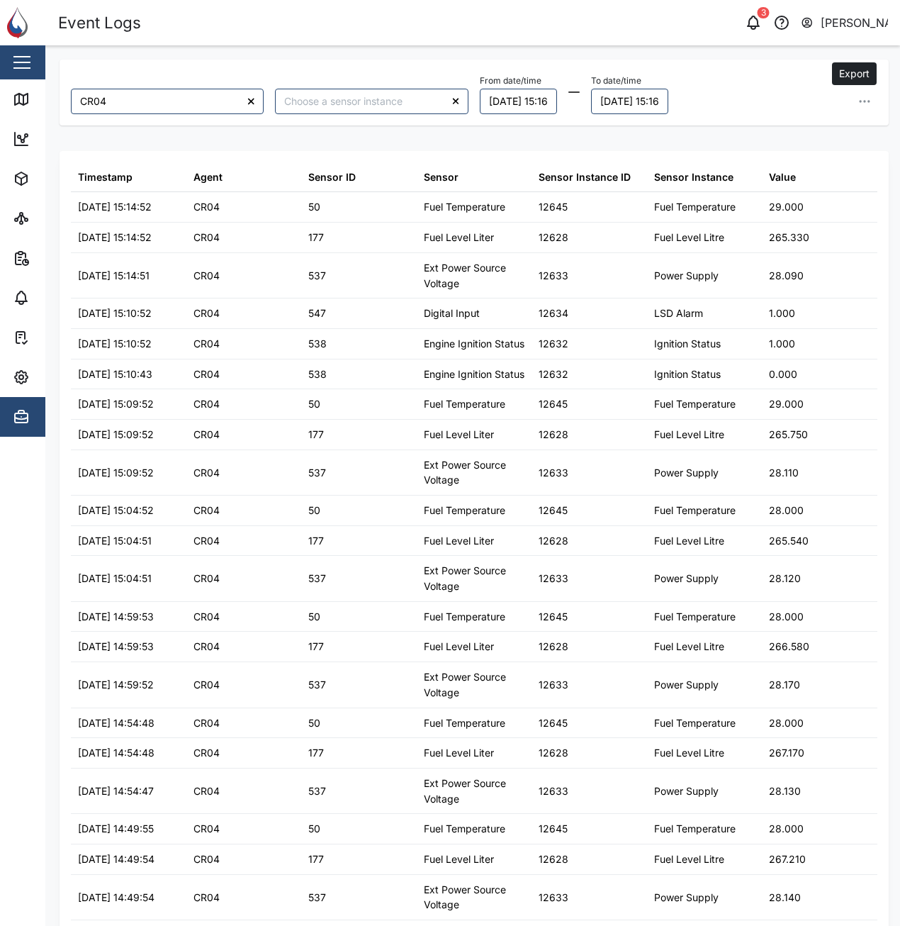
click at [868, 101] on icon "button" at bounding box center [868, 101] width 1 height 1
click at [764, 203] on span "Export all as CSV" at bounding box center [751, 197] width 84 height 24
click at [773, 79] on div "From date/time [DATE] 15:16 To date/time [DATE] 15:18 Export data Export curren…" at bounding box center [679, 92] width 398 height 43
click at [557, 110] on button "[DATE] 15:16" at bounding box center [518, 102] width 77 height 26
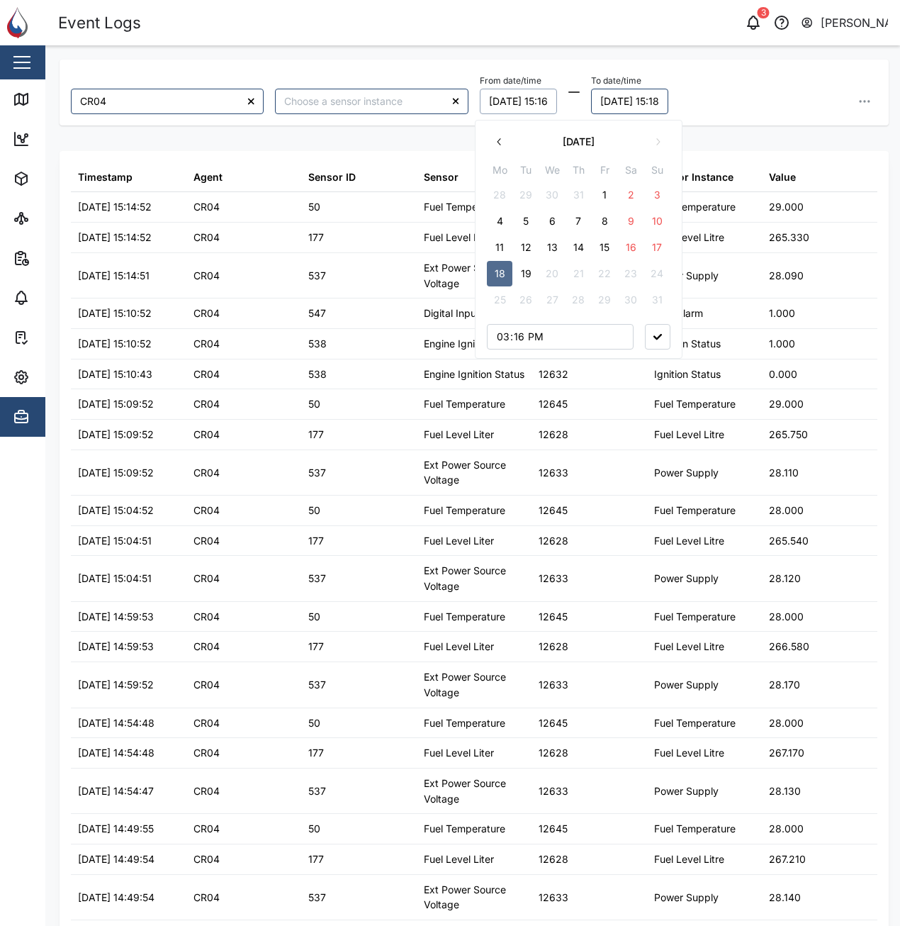
click at [557, 110] on button "[DATE] 15:16" at bounding box center [518, 102] width 77 height 26
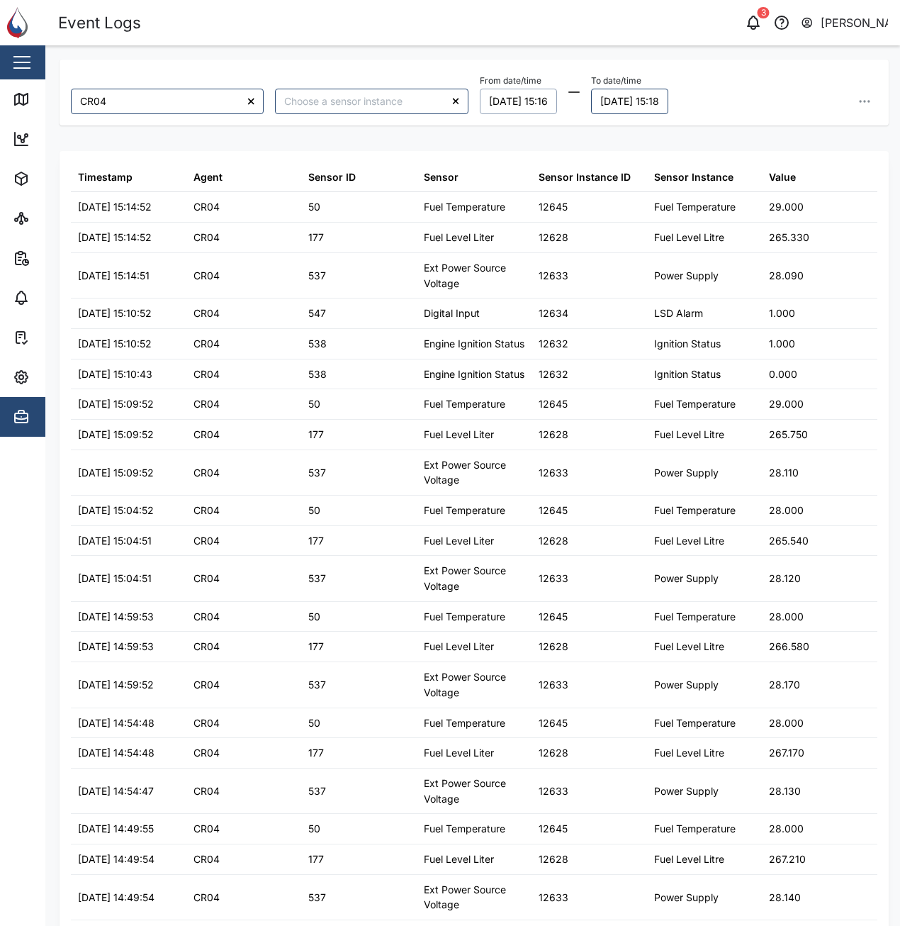
click at [509, 100] on button "[DATE] 15:16" at bounding box center [518, 102] width 77 height 26
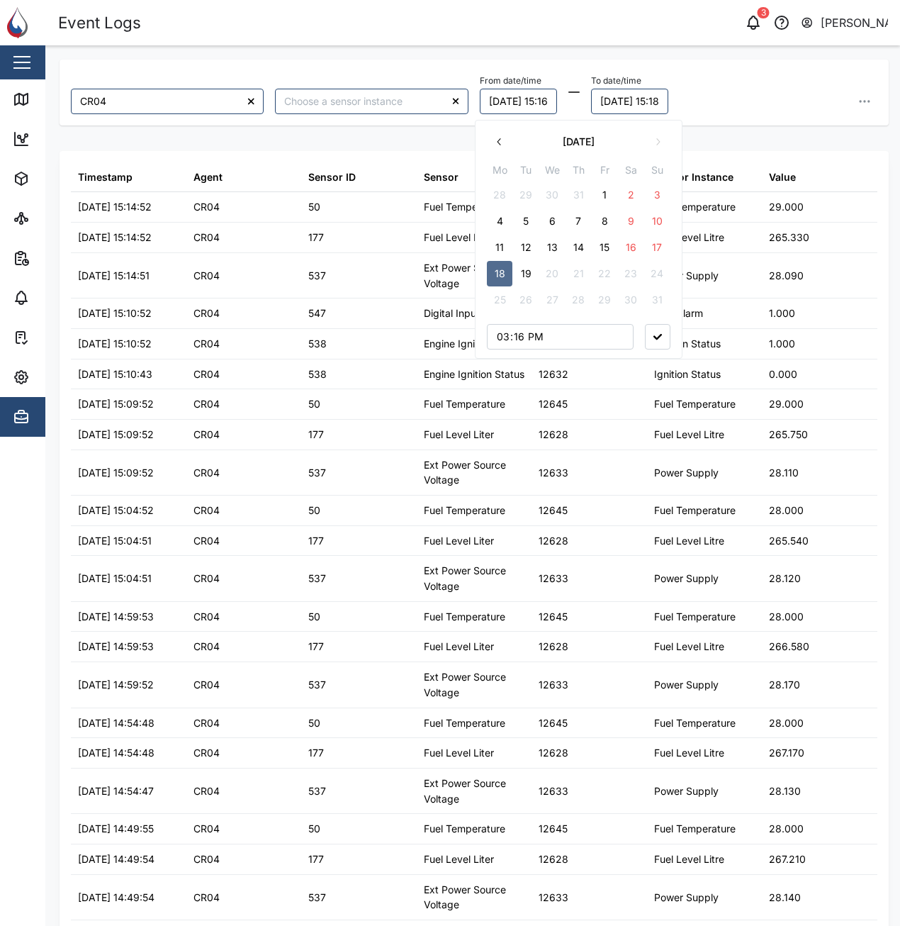
click at [588, 251] on button "14" at bounding box center [579, 248] width 26 height 26
click at [530, 269] on button "19" at bounding box center [526, 274] width 26 height 26
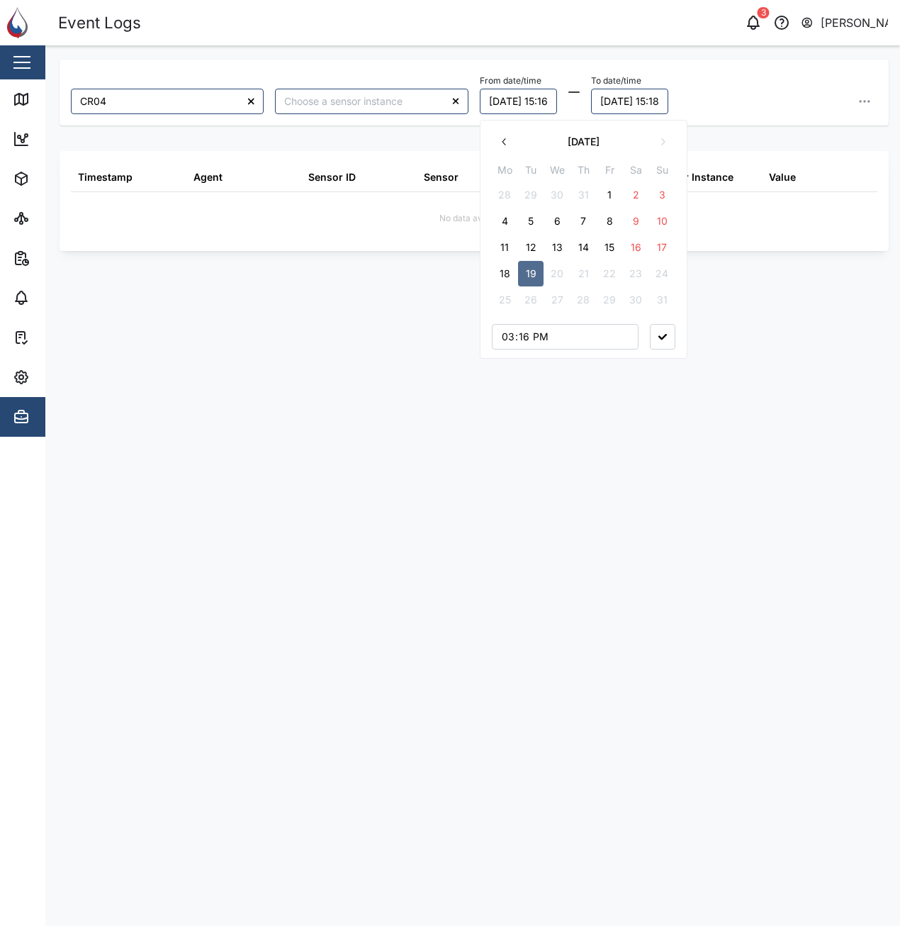
click at [668, 344] on button "button" at bounding box center [663, 337] width 26 height 26
click at [323, 502] on div "CR04 From date/time [DATE] 15:16 To date/time [DATE] 15:18 Timestamp Agent Sens…" at bounding box center [474, 478] width 829 height 836
click at [521, 49] on div "CR04 From date/time [DATE] 15:16 To date/time [DATE] 15:18 Timestamp Agent Sens…" at bounding box center [472, 59] width 855 height 28
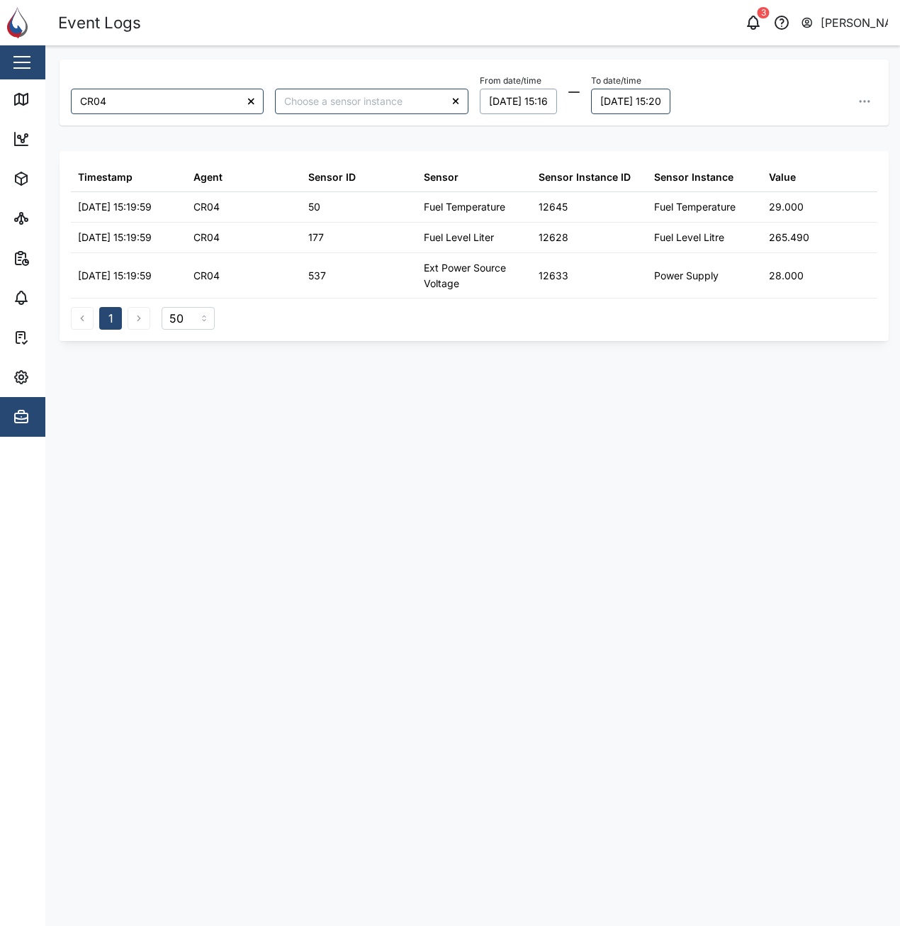
click at [537, 106] on button "[DATE] 15:16" at bounding box center [518, 102] width 77 height 26
click at [628, 218] on button "9" at bounding box center [636, 221] width 26 height 26
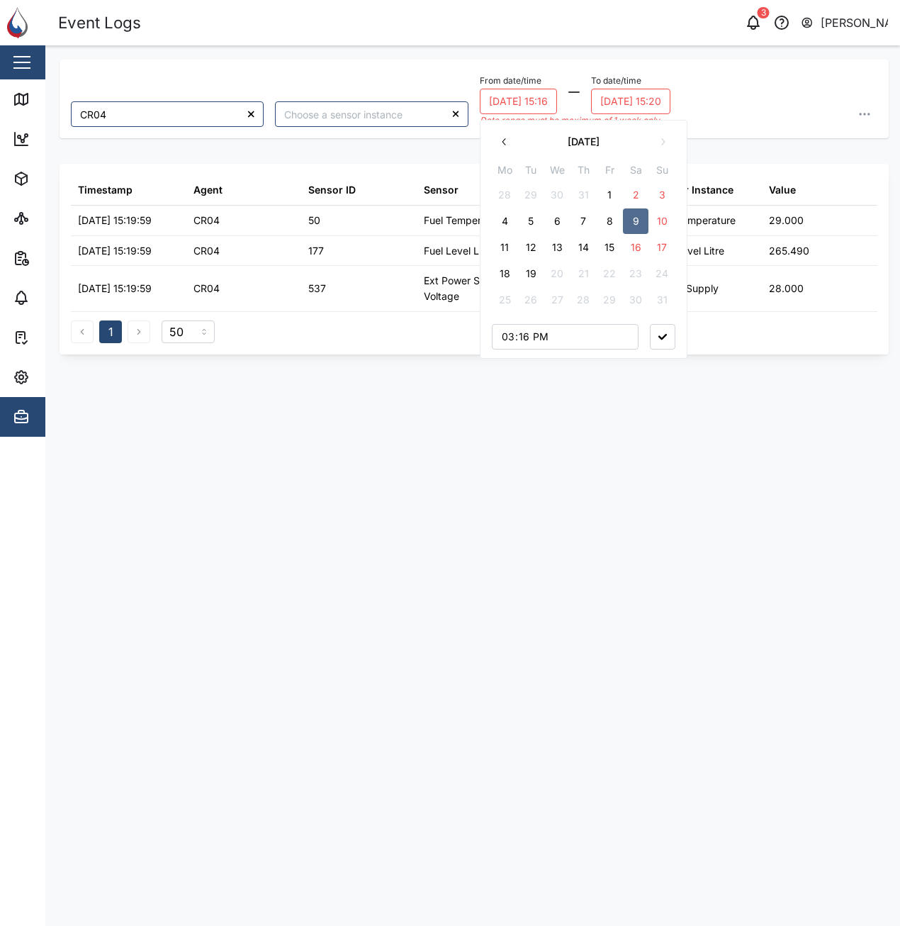
click at [534, 266] on button "19" at bounding box center [531, 274] width 26 height 26
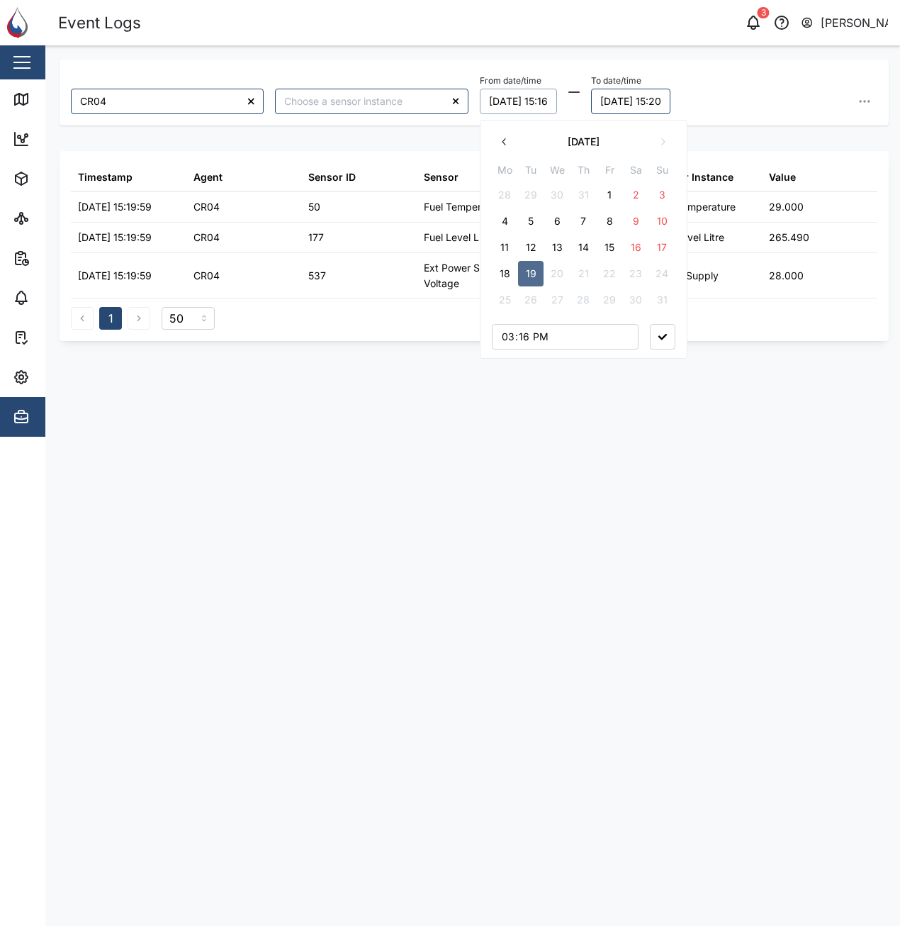
click at [554, 100] on button "[DATE] 15:16" at bounding box center [518, 102] width 77 height 26
click at [614, 225] on button "8" at bounding box center [610, 221] width 26 height 26
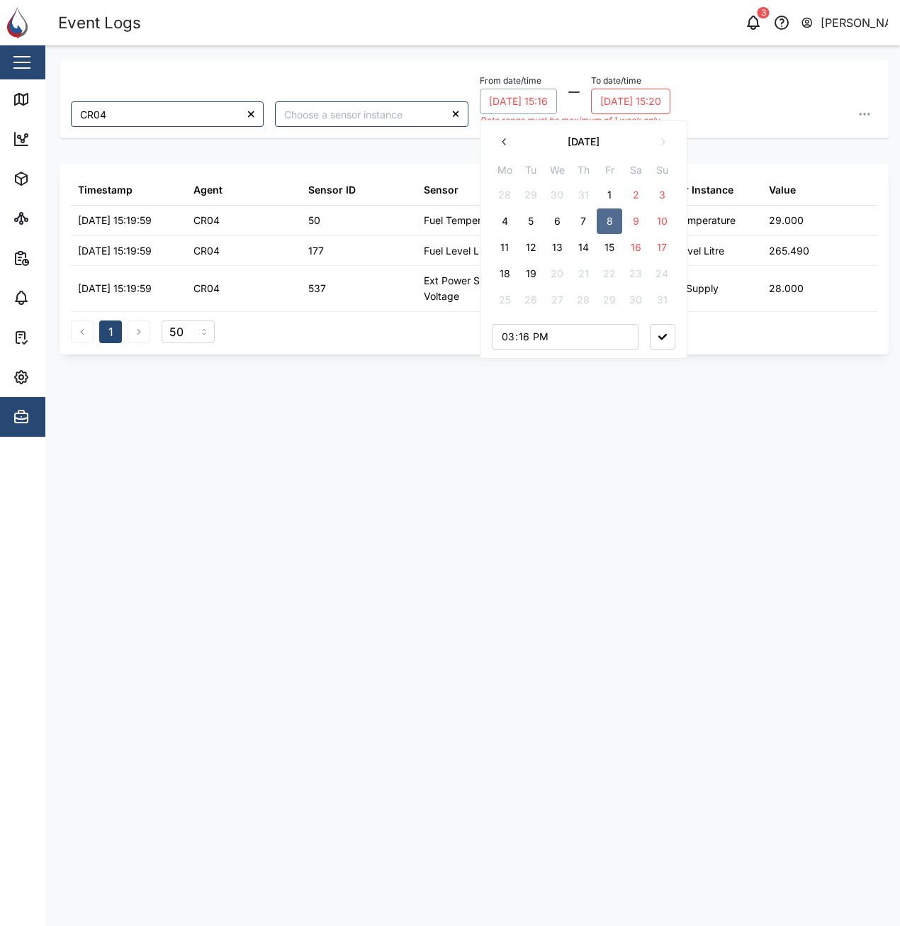
click at [631, 99] on button "[DATE] 15:20" at bounding box center [630, 102] width 79 height 26
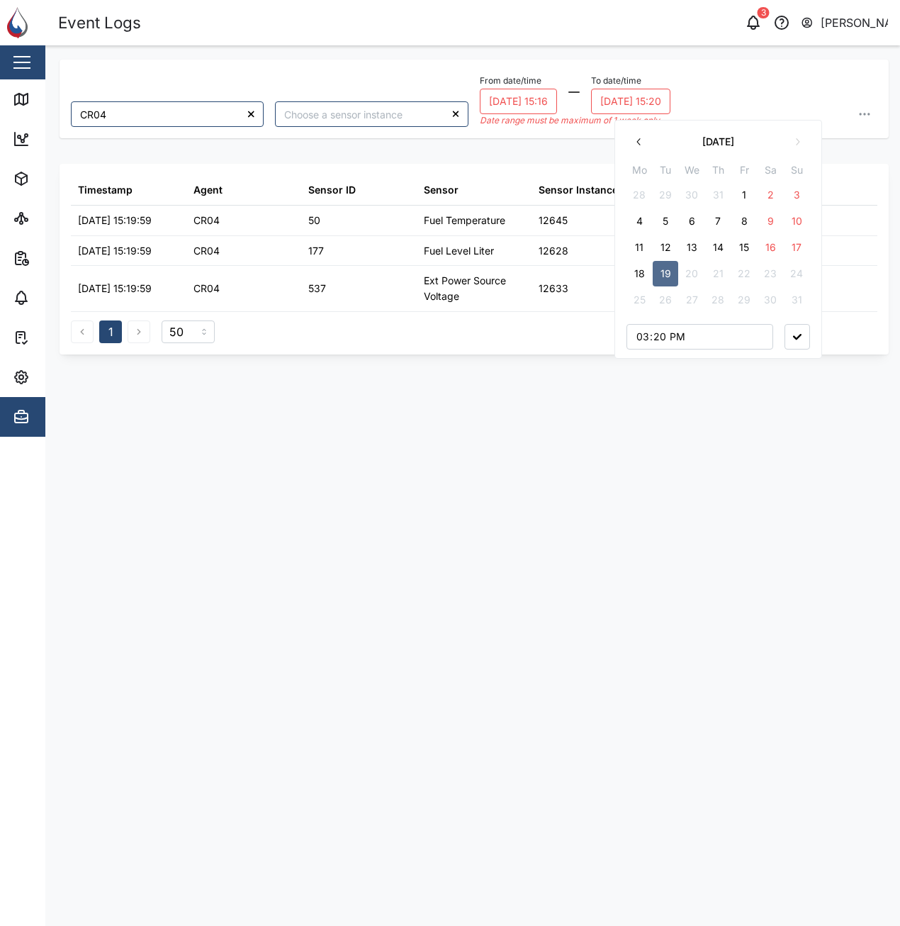
click at [664, 272] on button "19" at bounding box center [666, 274] width 26 height 26
click at [795, 339] on icon "button" at bounding box center [797, 337] width 9 height 6
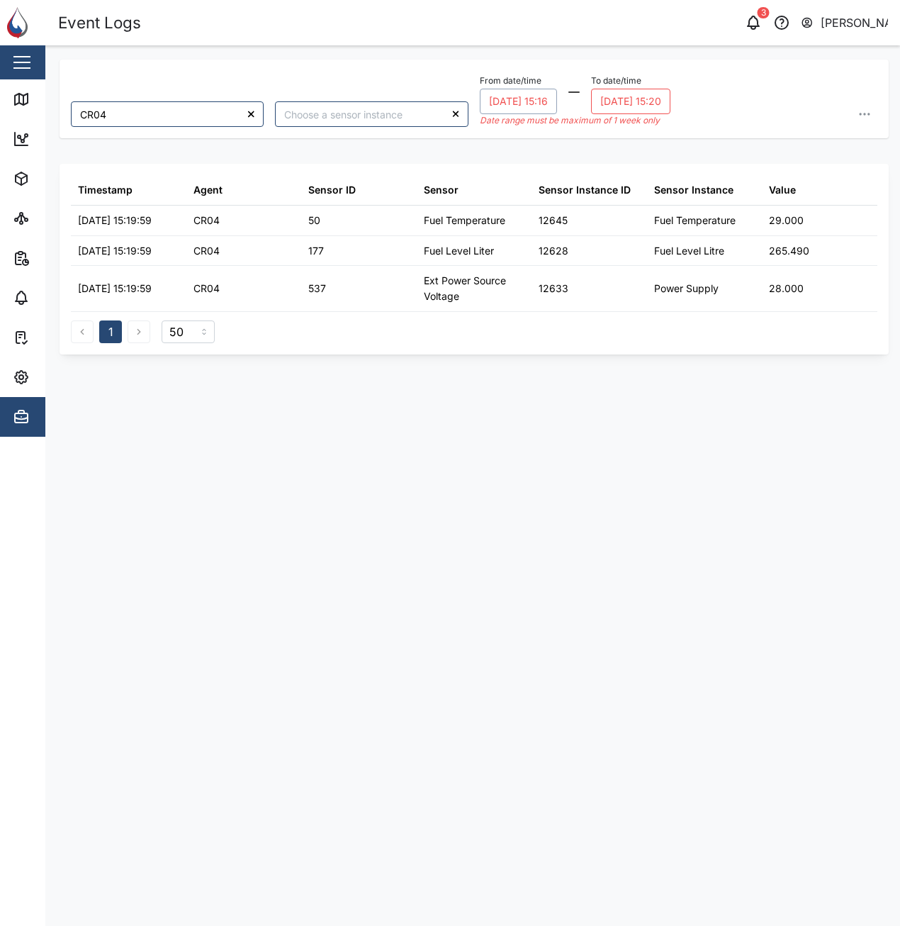
click at [550, 98] on button "[DATE] 15:16" at bounding box center [518, 102] width 77 height 26
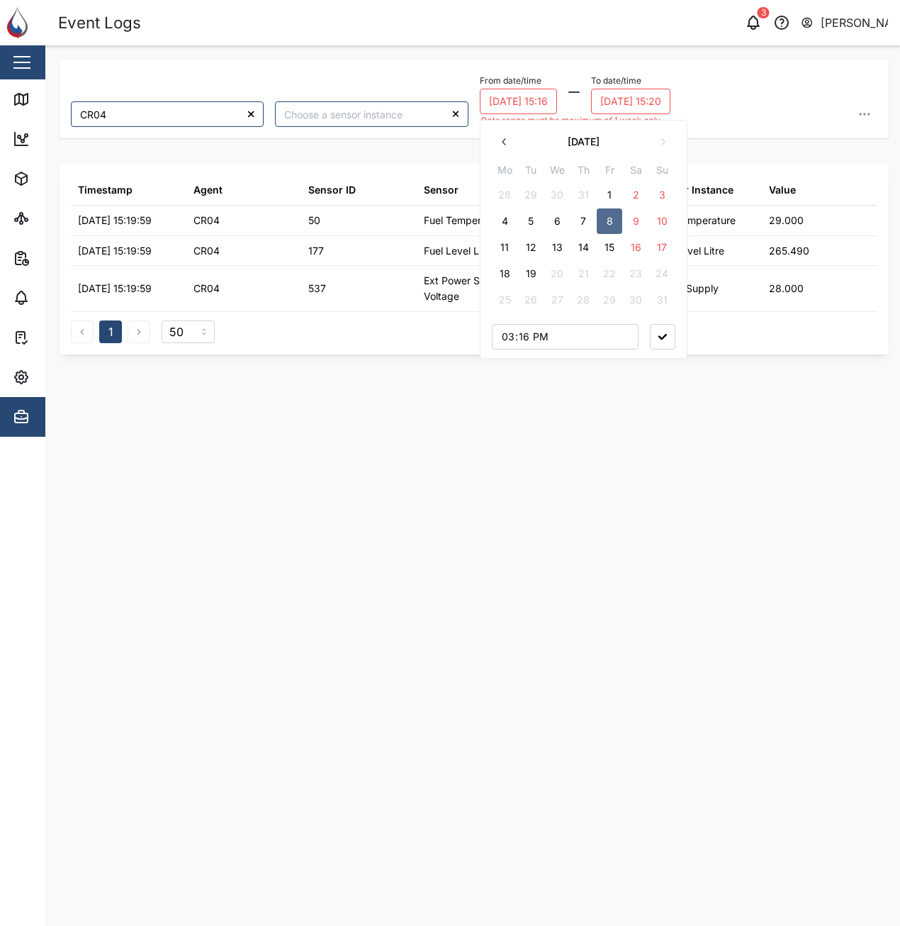
click at [514, 250] on button "11" at bounding box center [505, 248] width 26 height 26
click at [659, 92] on button "[DATE] 15:20" at bounding box center [630, 102] width 79 height 26
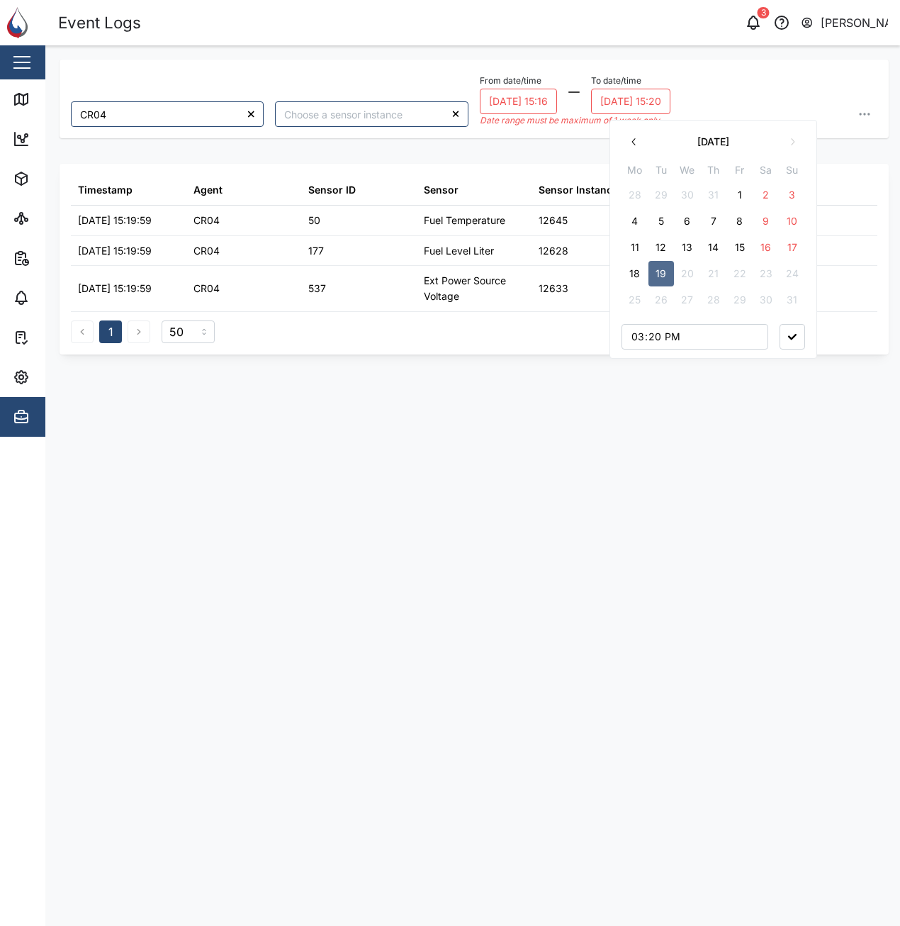
click at [664, 270] on button "19" at bounding box center [662, 274] width 26 height 26
click at [639, 276] on button "18" at bounding box center [635, 274] width 26 height 26
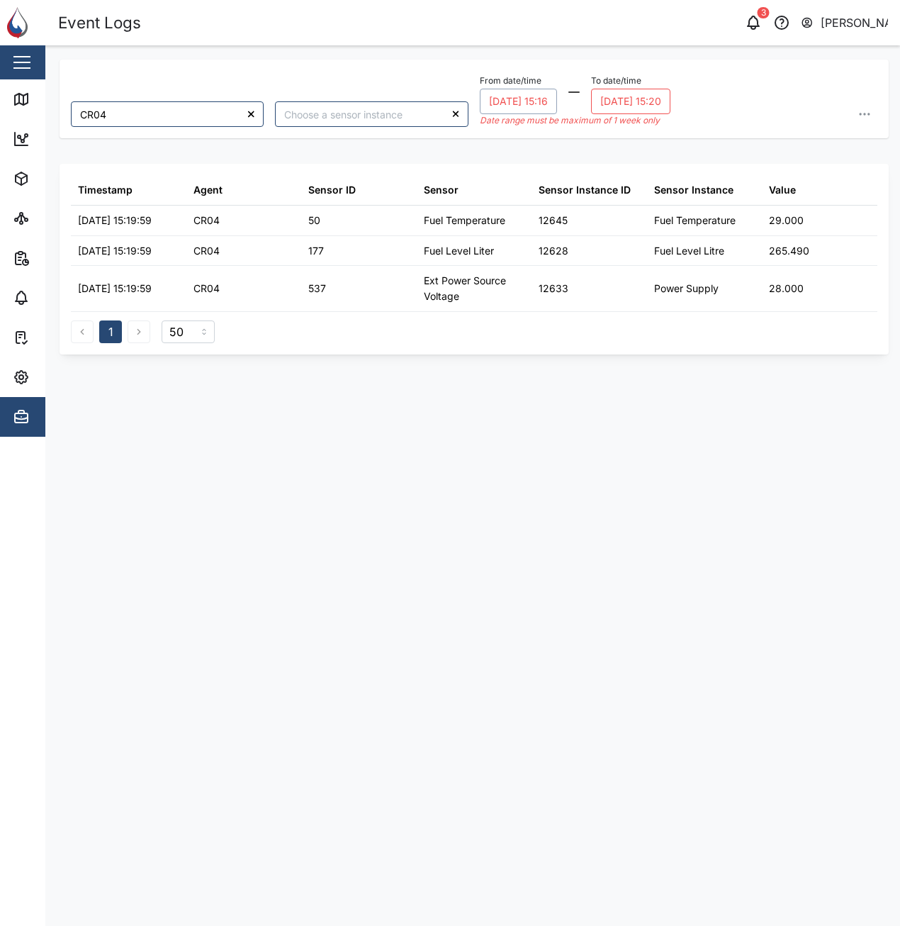
click at [549, 101] on button "[DATE] 15:16" at bounding box center [518, 102] width 77 height 26
click at [802, 481] on div "CR04 From date/time [DATE] 15:16 August 2025 Mo Tu We Th Fr Sa Su 28 29 30 31 1…" at bounding box center [474, 478] width 829 height 836
click at [553, 102] on button "[DATE] 15:16" at bounding box center [518, 102] width 77 height 26
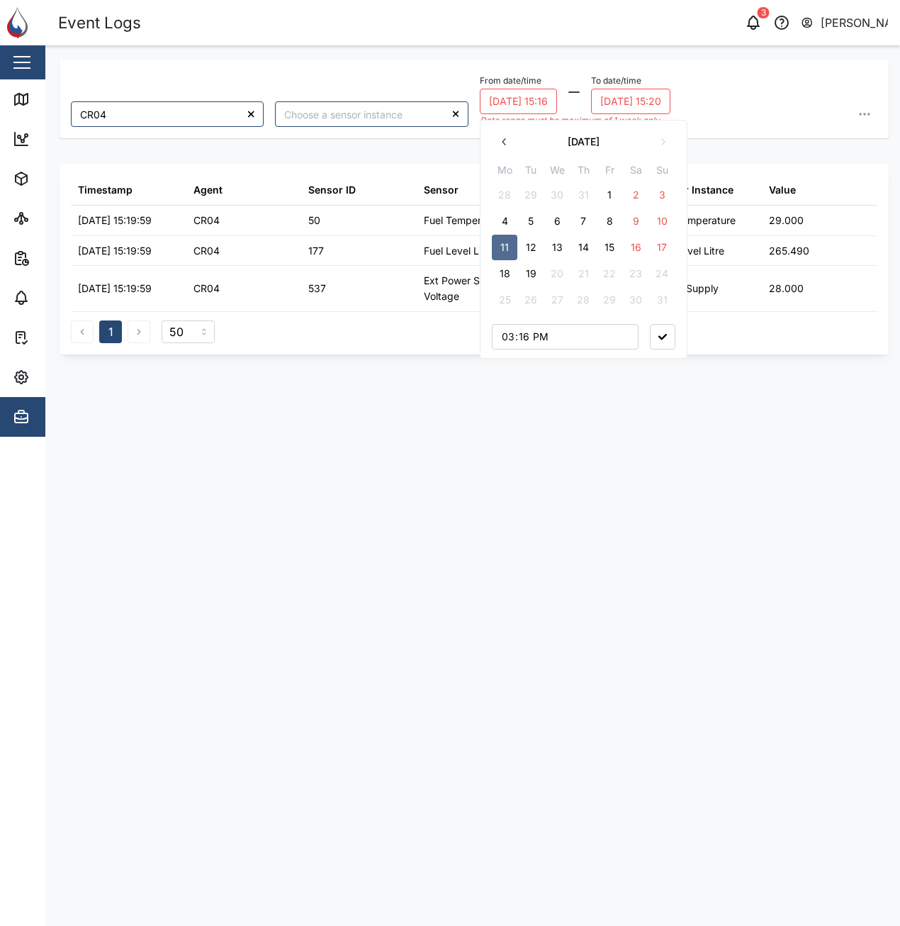
click at [530, 245] on button "12" at bounding box center [531, 248] width 26 height 26
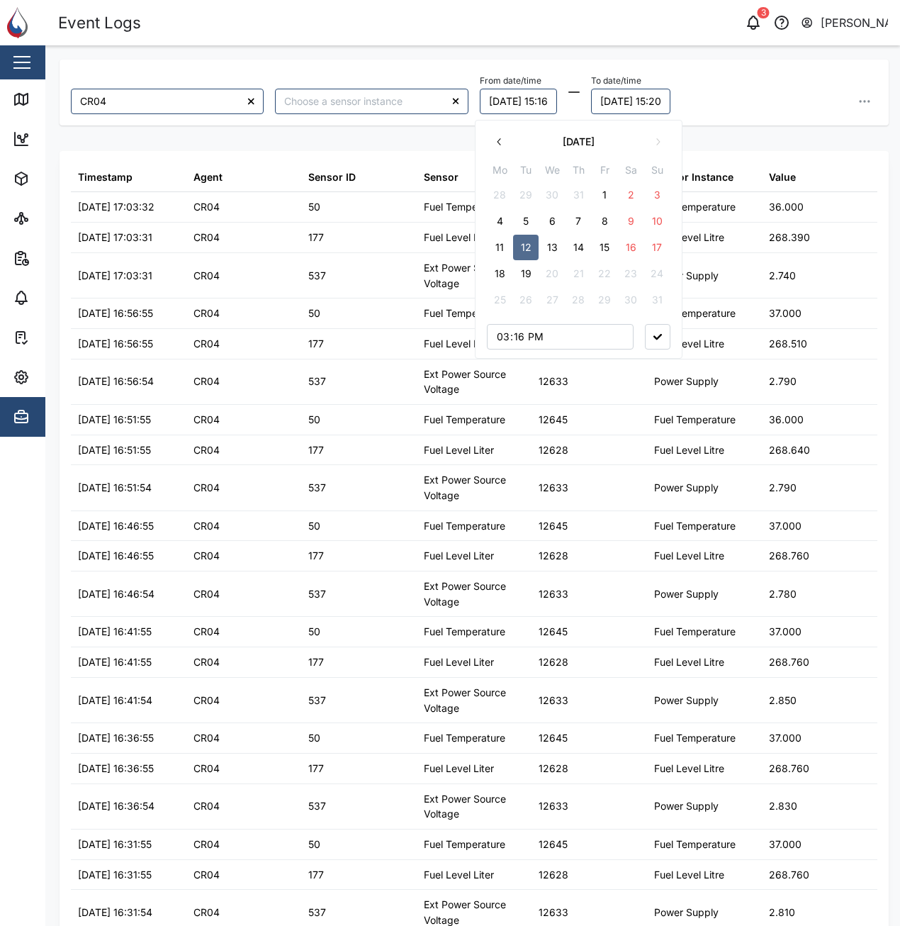
click at [659, 334] on button "button" at bounding box center [658, 337] width 26 height 26
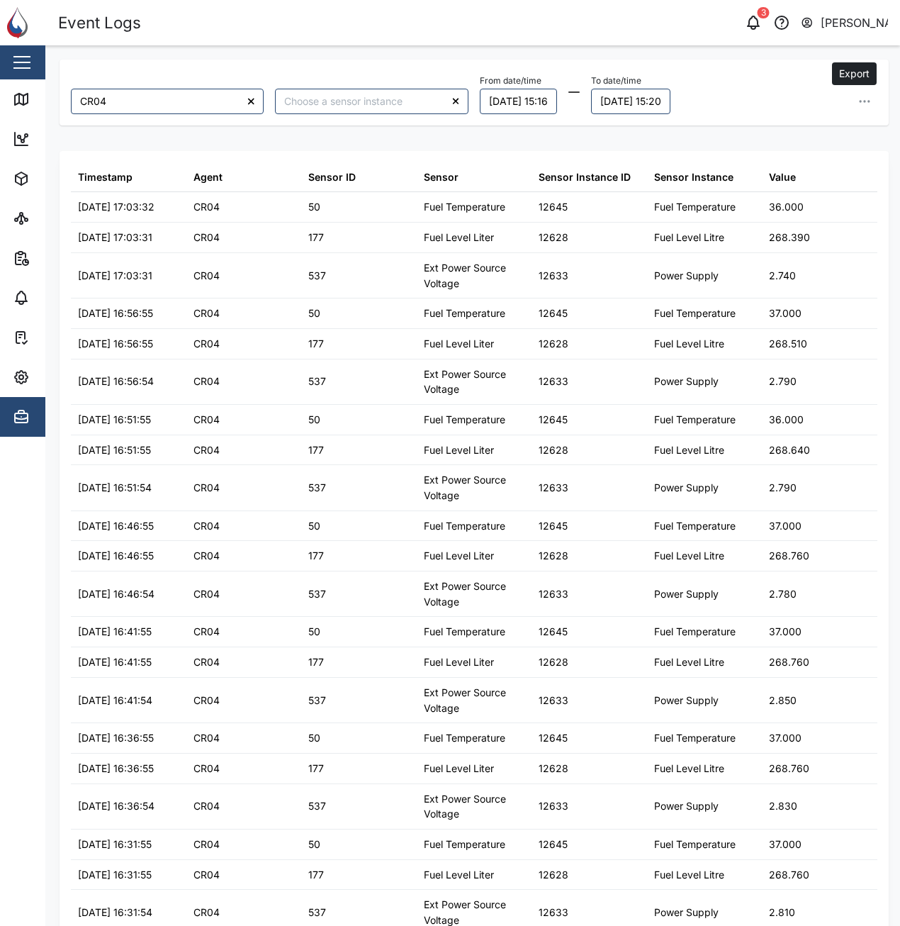
click at [858, 94] on icon "button" at bounding box center [865, 101] width 14 height 14
click at [786, 196] on span "Export all as CSV" at bounding box center [751, 197] width 84 height 24
click at [412, 145] on div "CR04 From date/time 12/08/2025 15:16 To date/time 18/08/2025 15:20 Export data …" at bounding box center [474, 478] width 829 height 836
click at [671, 104] on button "18/08/2025 15:20" at bounding box center [630, 102] width 79 height 26
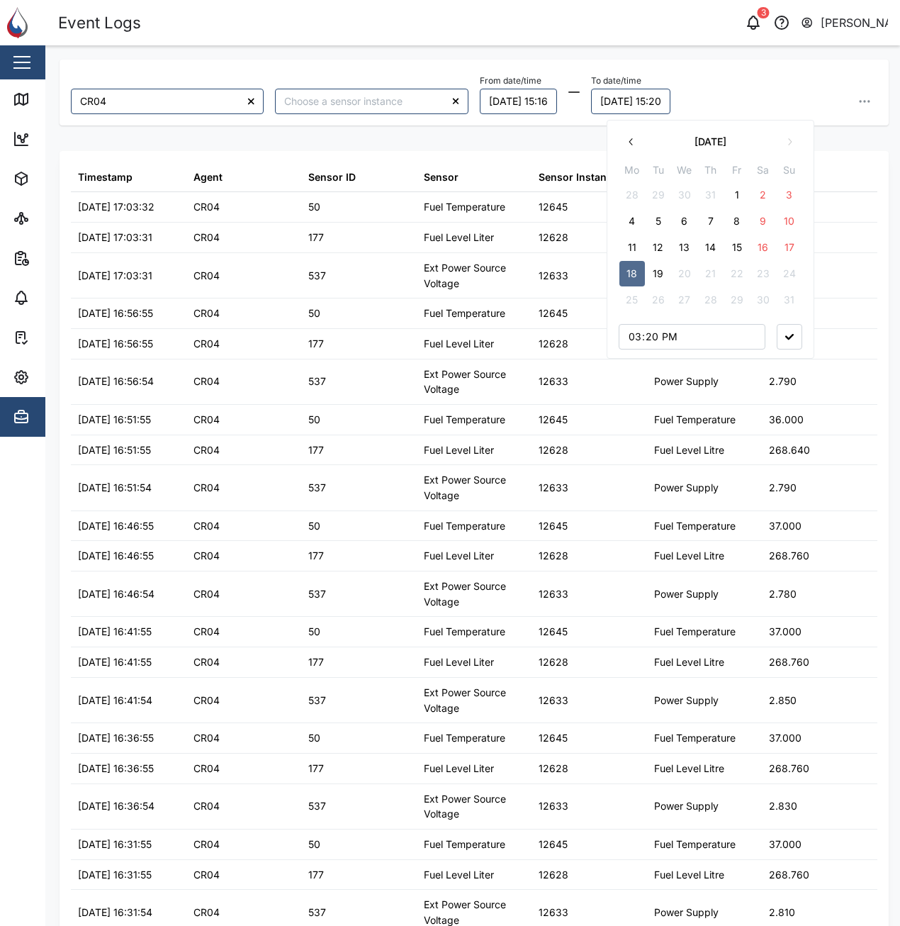
click at [740, 249] on button "15" at bounding box center [737, 248] width 26 height 26
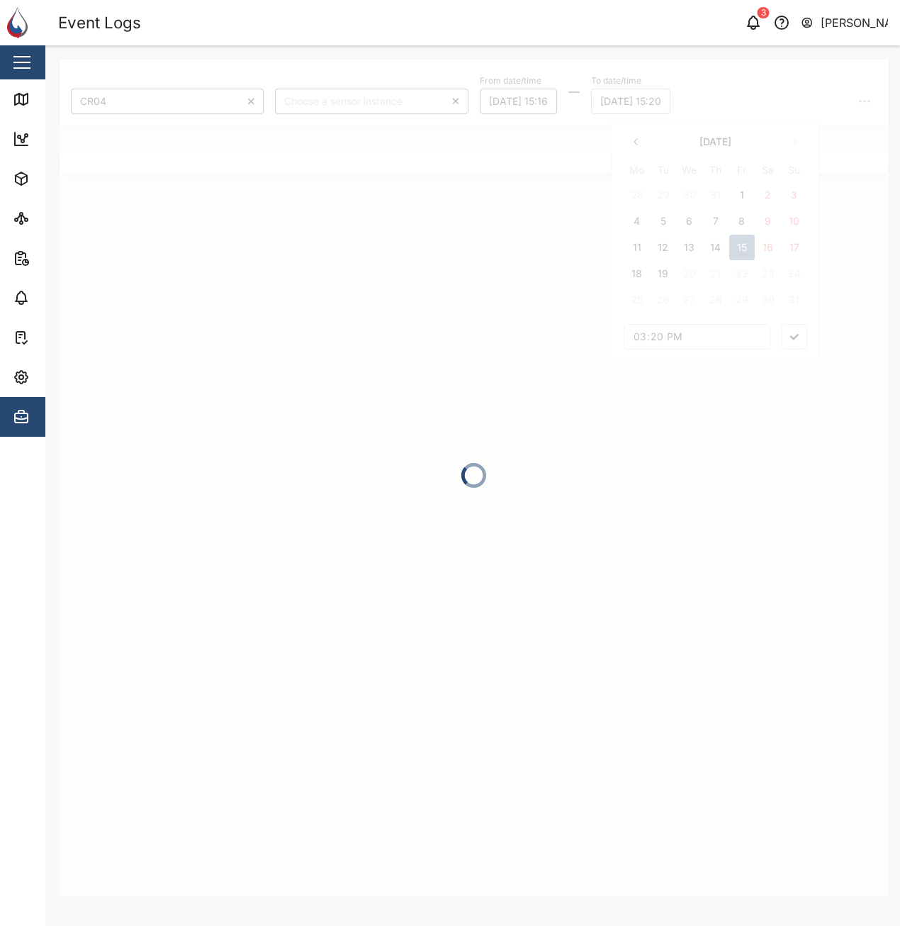
click at [557, 106] on button "12/08/2025 15:16" at bounding box center [518, 102] width 77 height 26
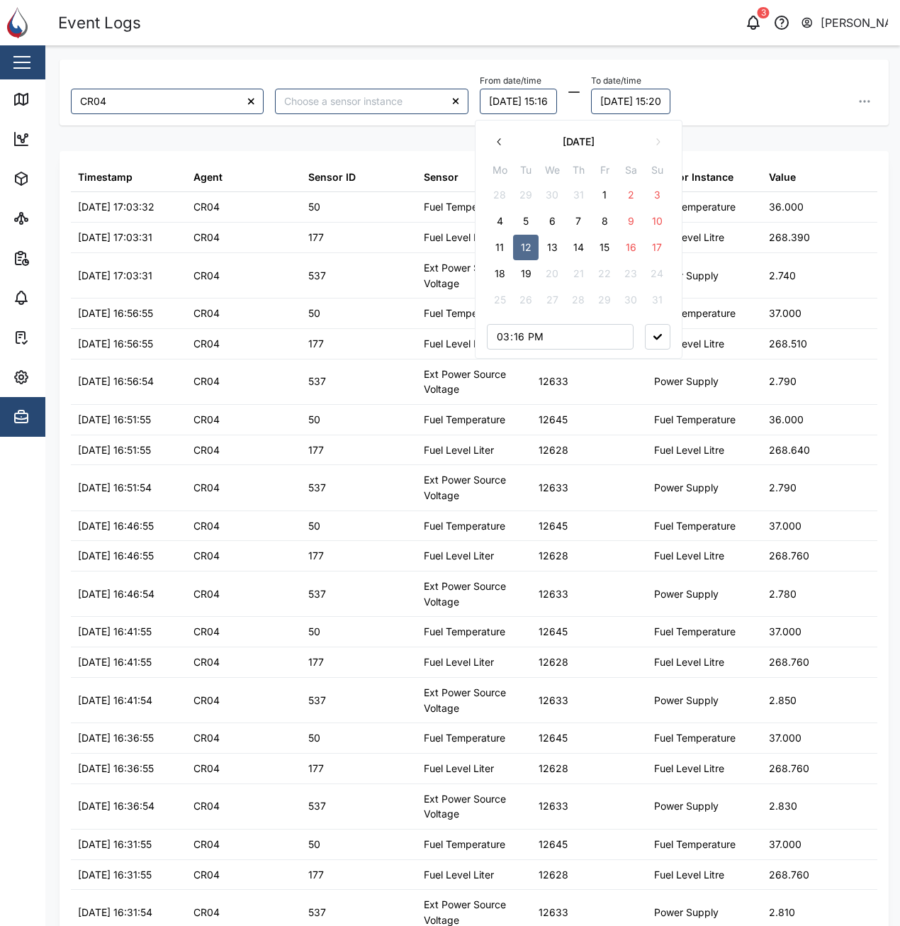
click at [613, 224] on button "8" at bounding box center [605, 221] width 26 height 26
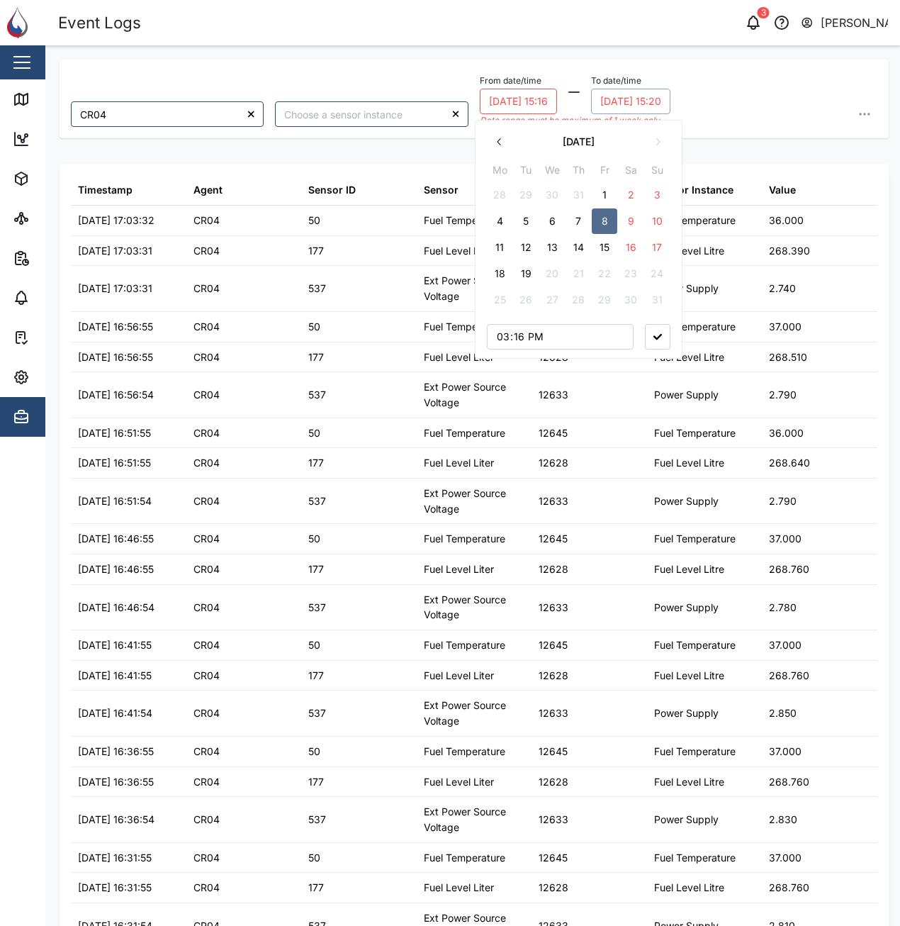
click at [635, 96] on button "15/08/2025 15:20" at bounding box center [630, 102] width 79 height 26
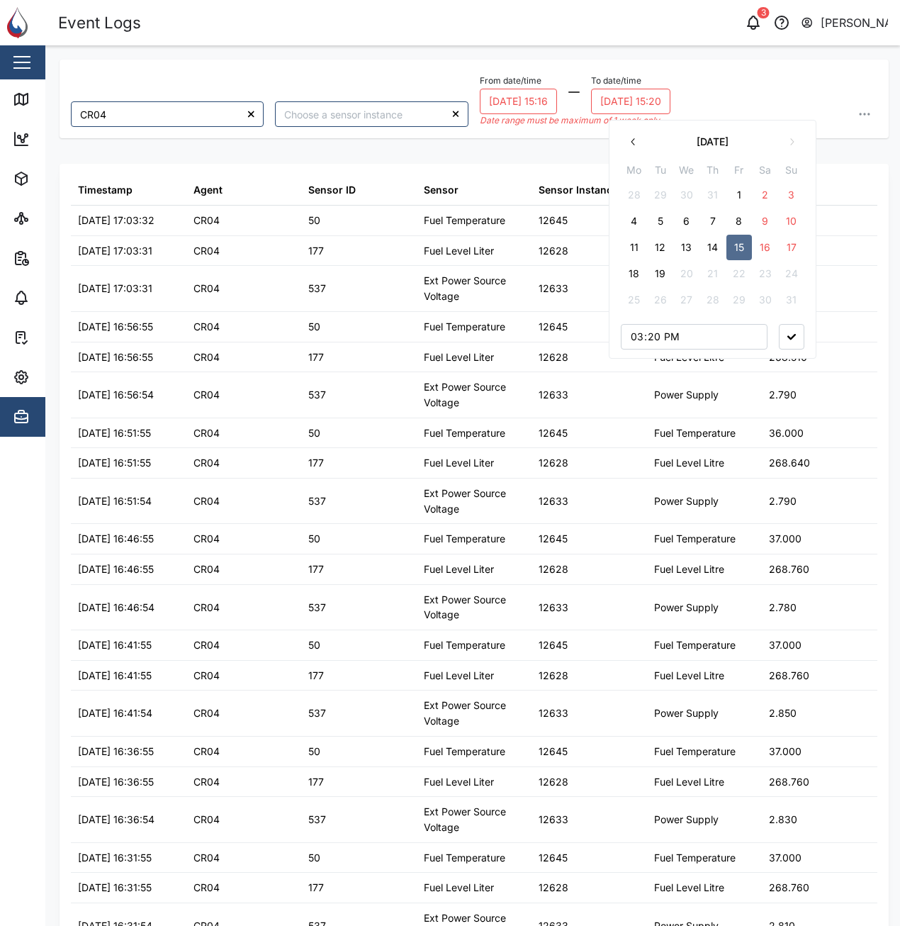
click at [710, 245] on button "14" at bounding box center [713, 248] width 26 height 26
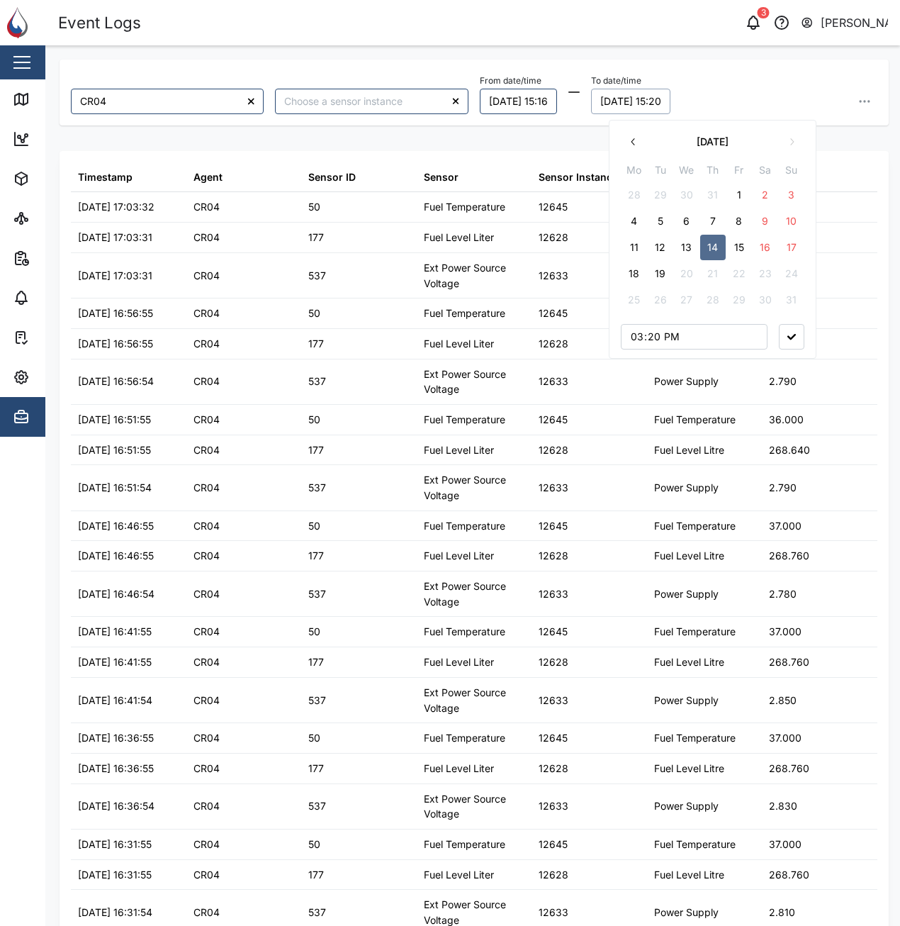
click at [727, 94] on div "From date/time 08/08/2025 15:16 To date/time 14/08/2025 15:20 August 2025 Mo Tu…" at bounding box center [679, 92] width 398 height 43
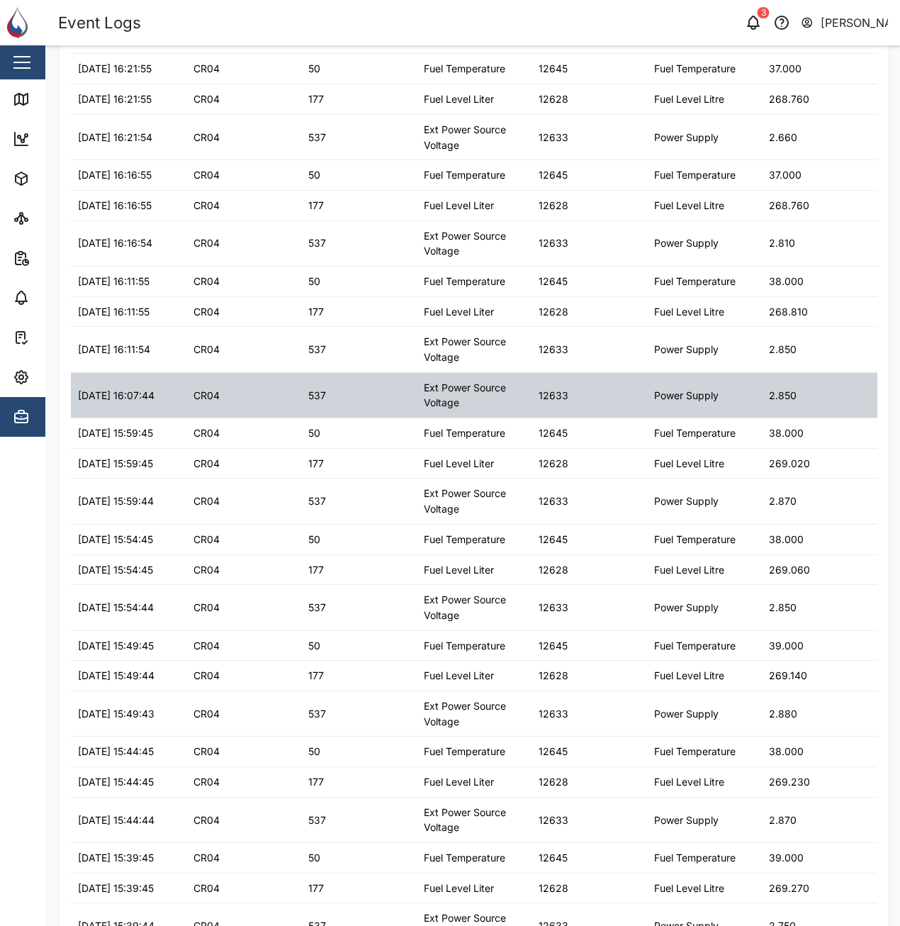
scroll to position [1084, 0]
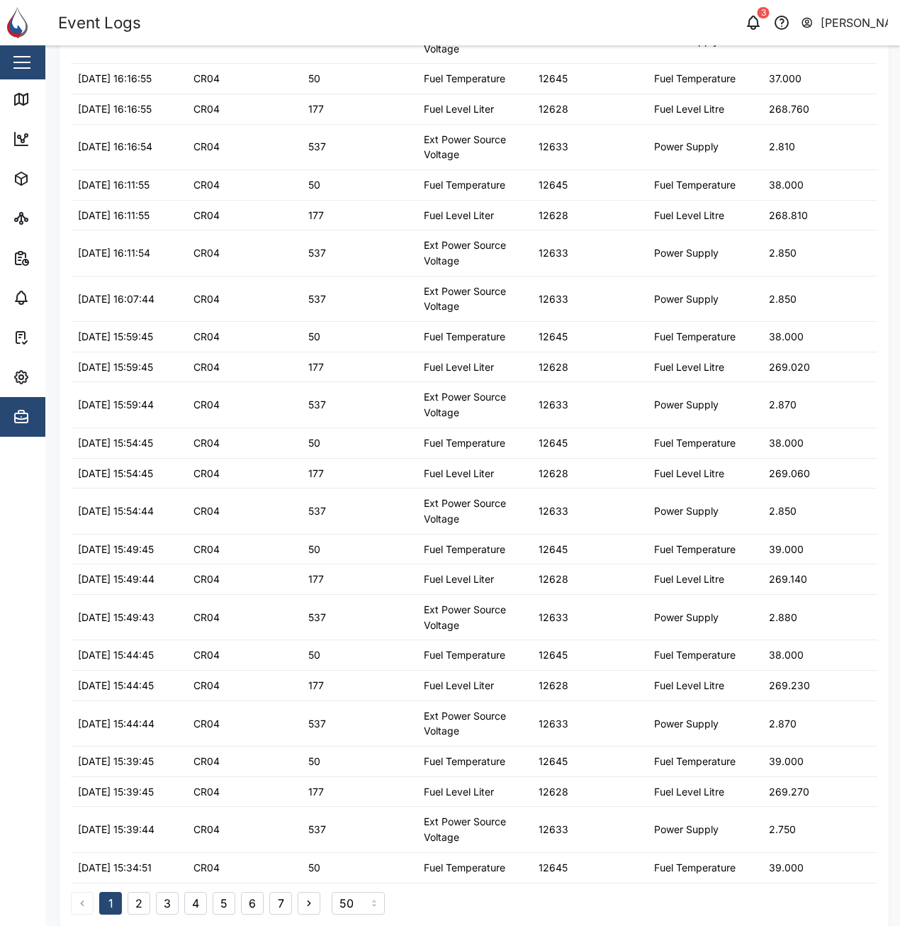
click at [142, 903] on button "2" at bounding box center [139, 903] width 23 height 23
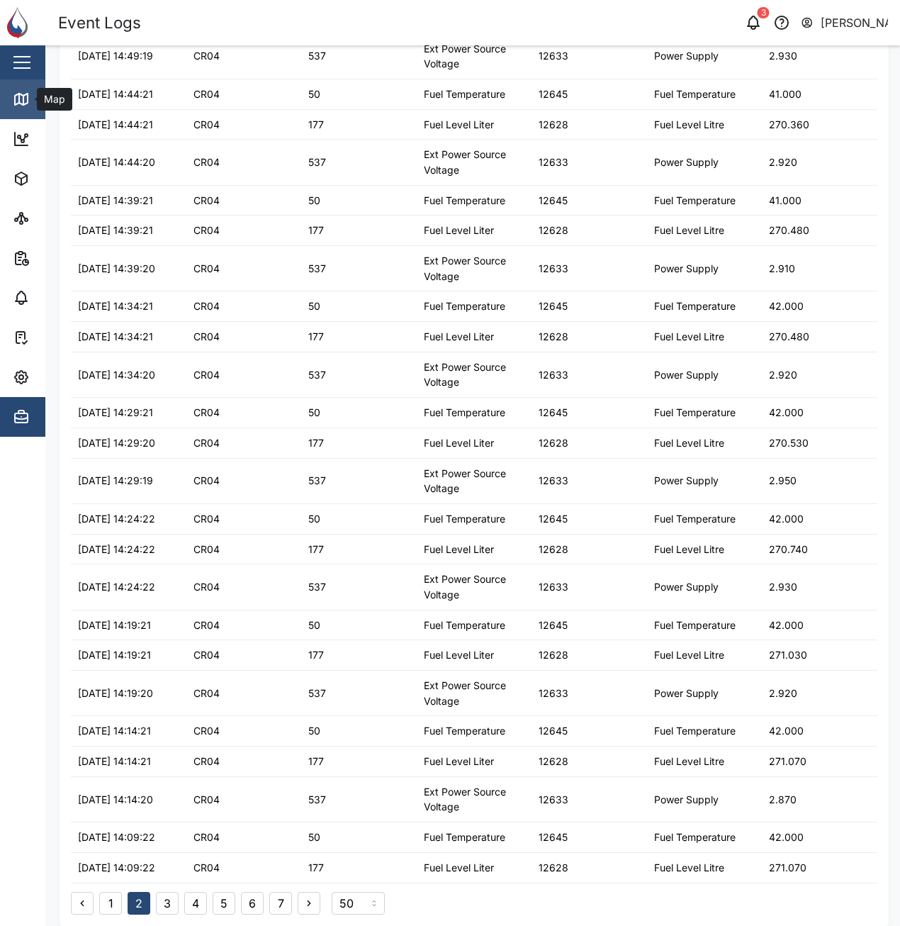
click at [24, 94] on icon at bounding box center [21, 99] width 17 height 17
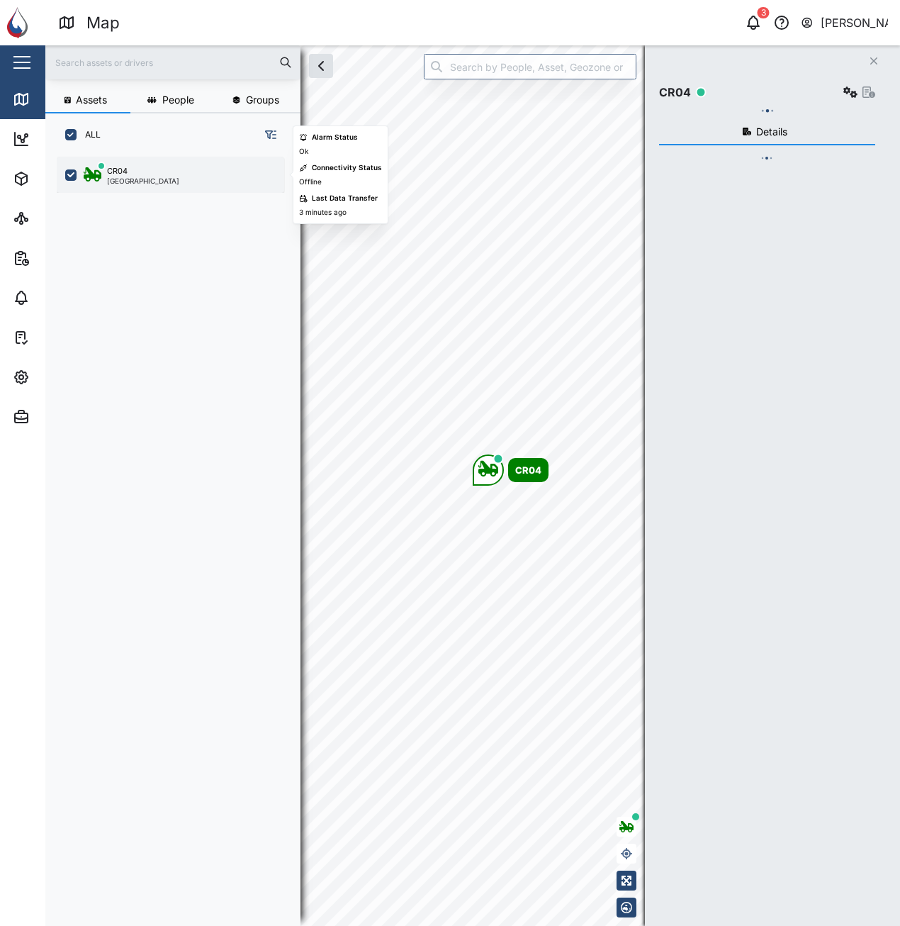
scroll to position [752, 222]
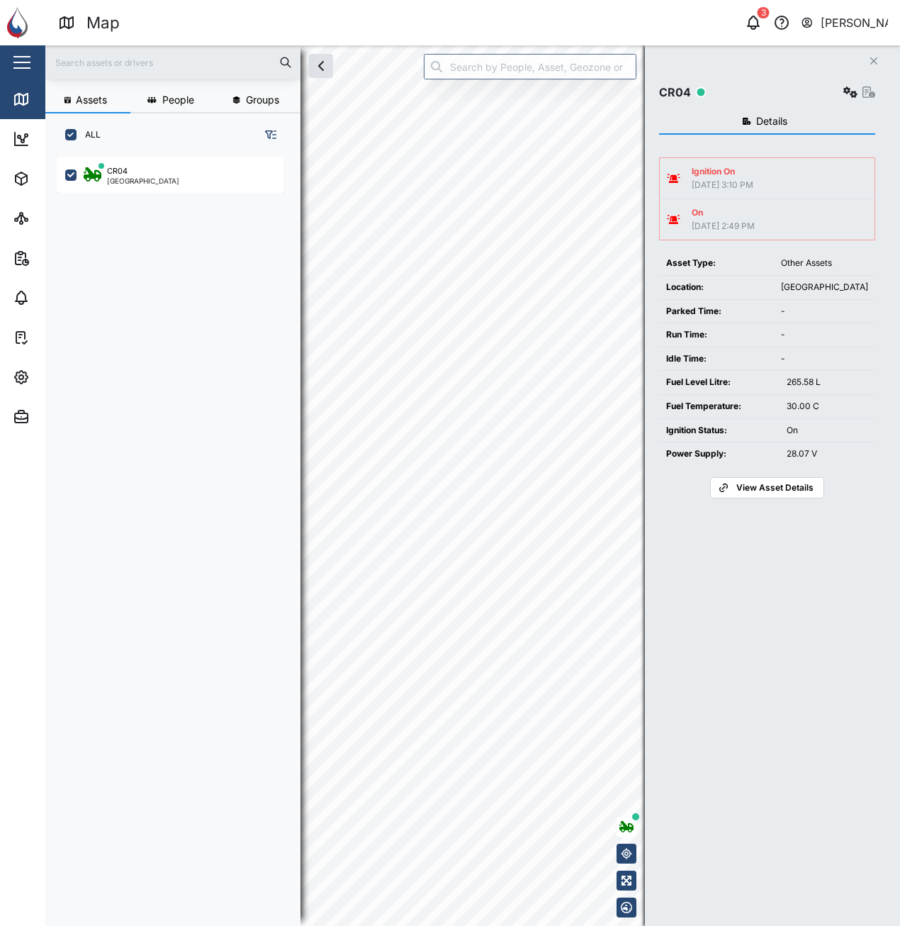
click at [758, 490] on span "View Asset Details" at bounding box center [775, 488] width 77 height 20
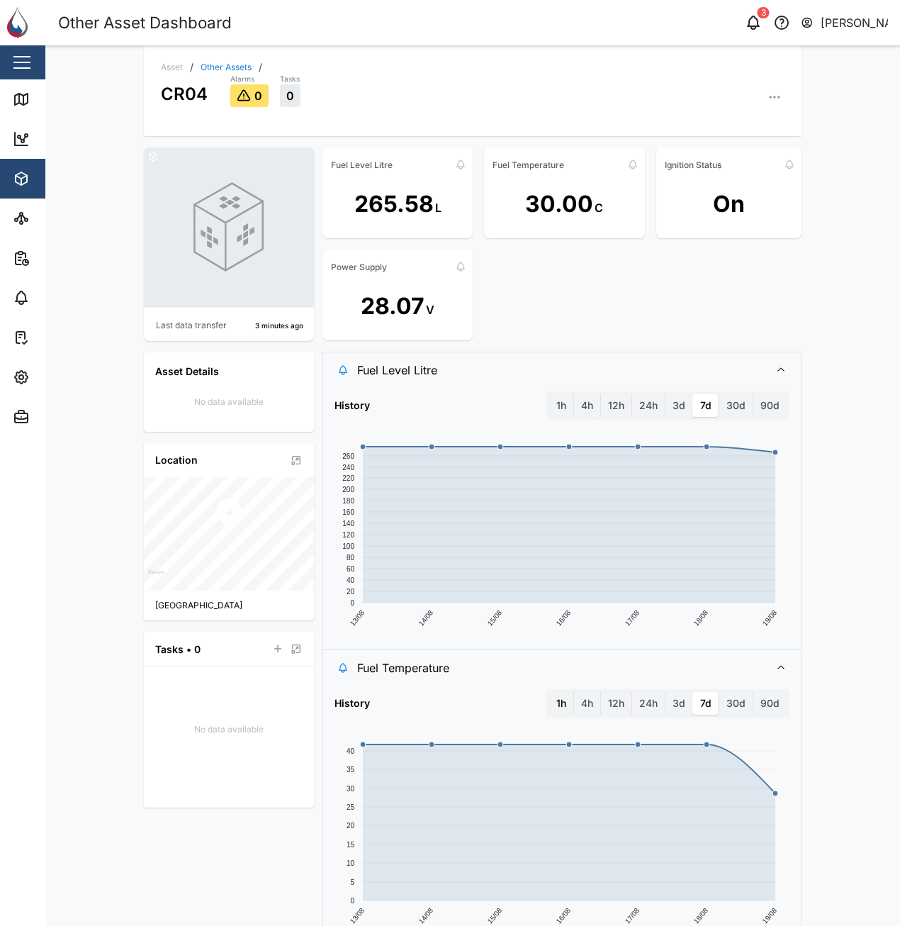
click at [561, 700] on label "1h" at bounding box center [561, 703] width 24 height 23
click at [549, 692] on hour "1h" at bounding box center [549, 692] width 0 height 0
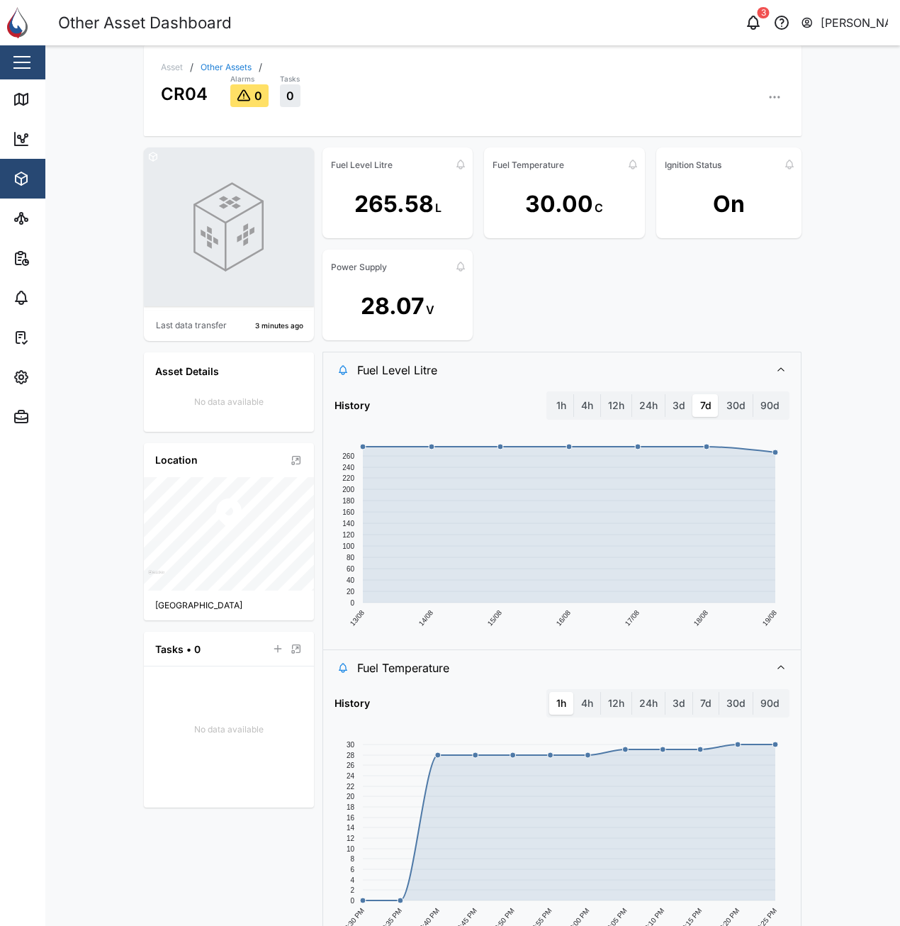
click at [778, 99] on button "button" at bounding box center [775, 97] width 20 height 20
click at [698, 177] on div "Event Logs" at bounding box center [720, 173] width 105 height 13
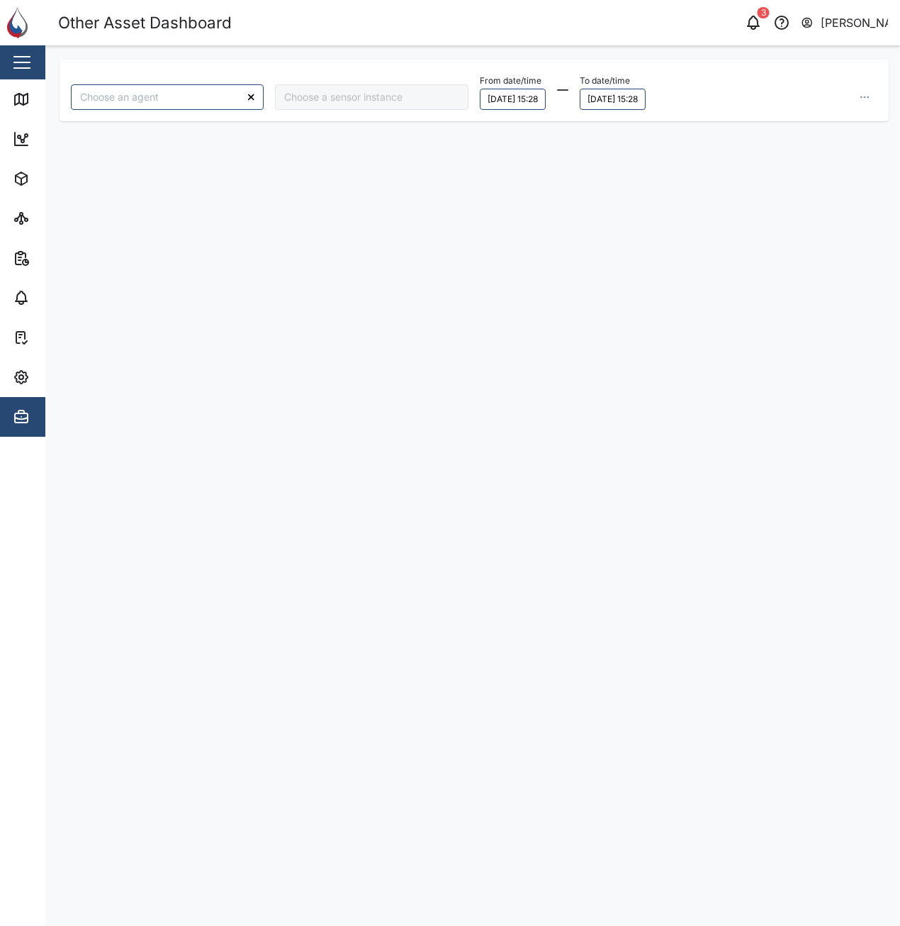
type input "CR04"
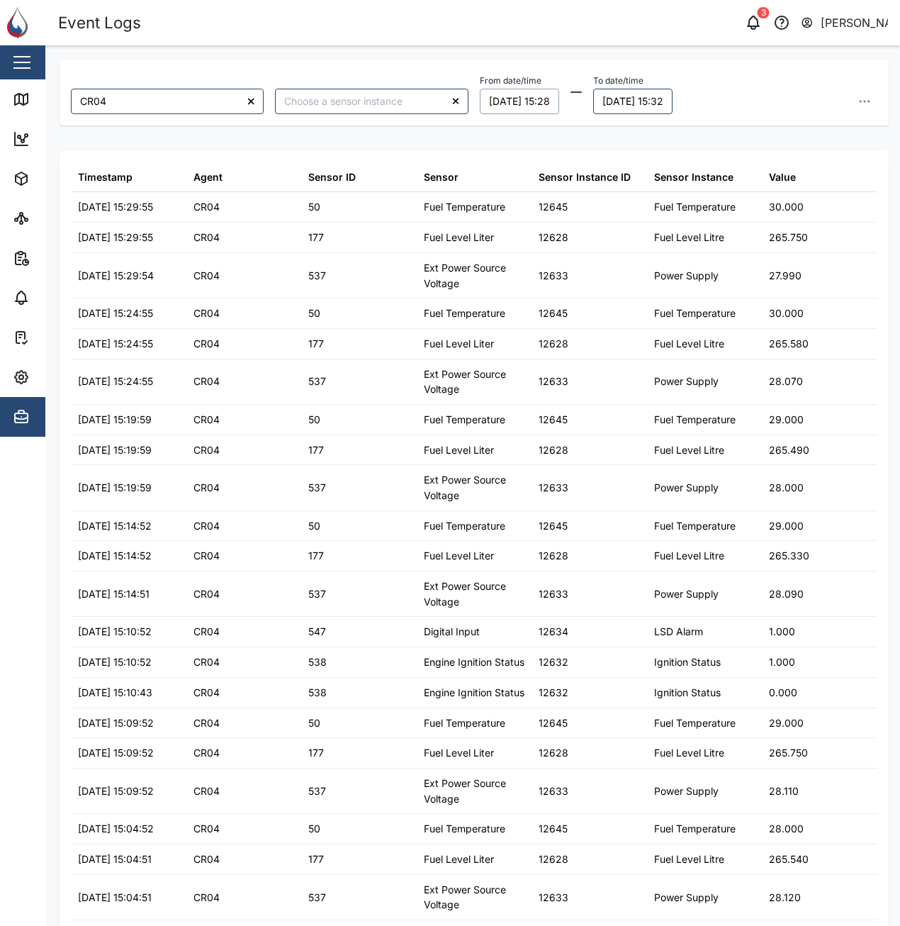
click at [527, 96] on button "18/08/2025 15:28" at bounding box center [519, 102] width 79 height 26
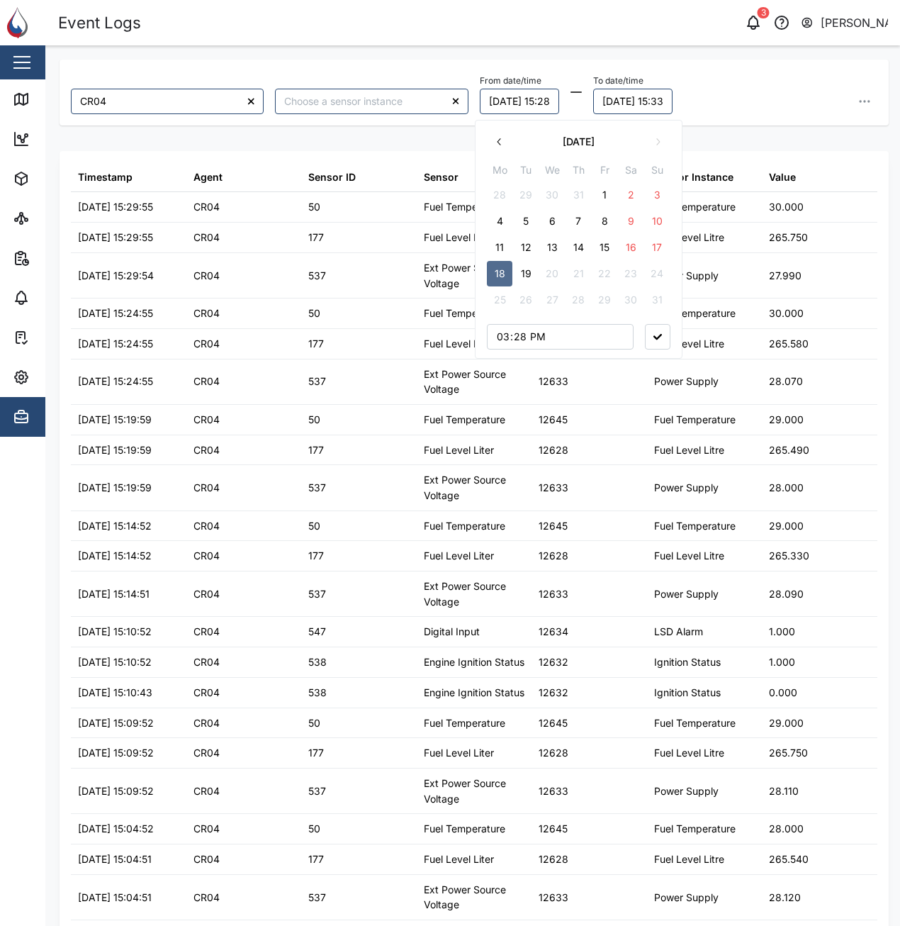
click at [600, 221] on button "8" at bounding box center [605, 221] width 26 height 26
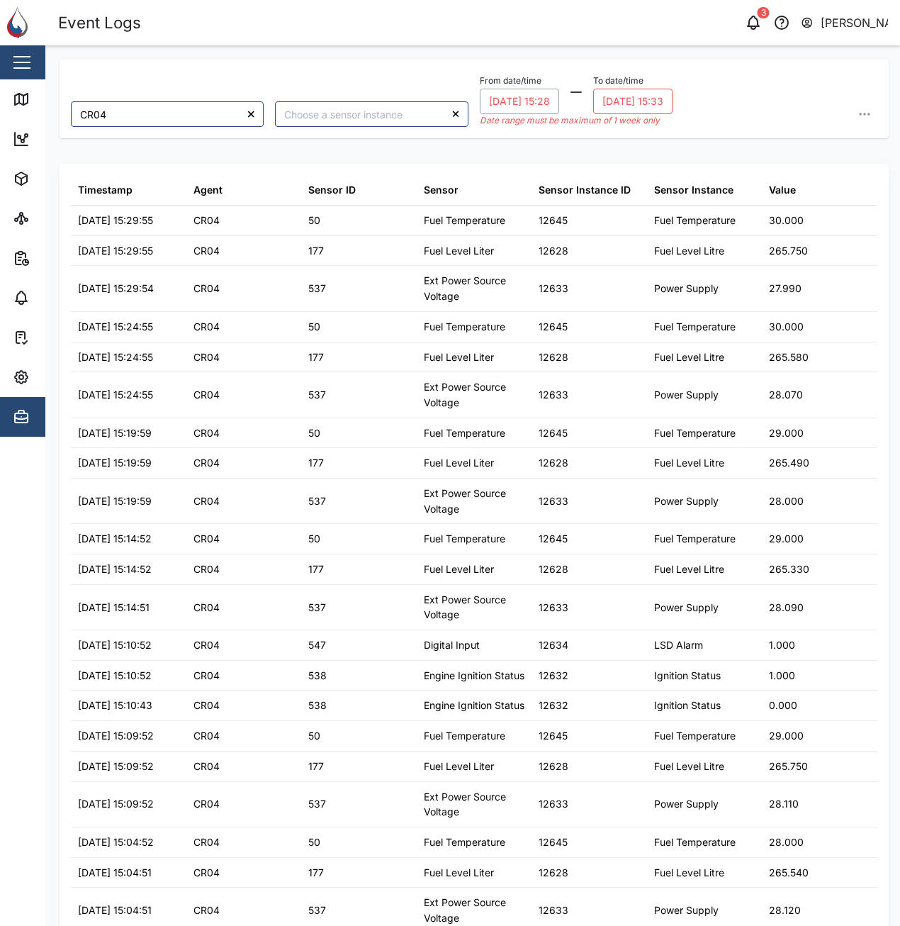
click at [658, 90] on button "19/08/2025 15:33" at bounding box center [632, 102] width 79 height 26
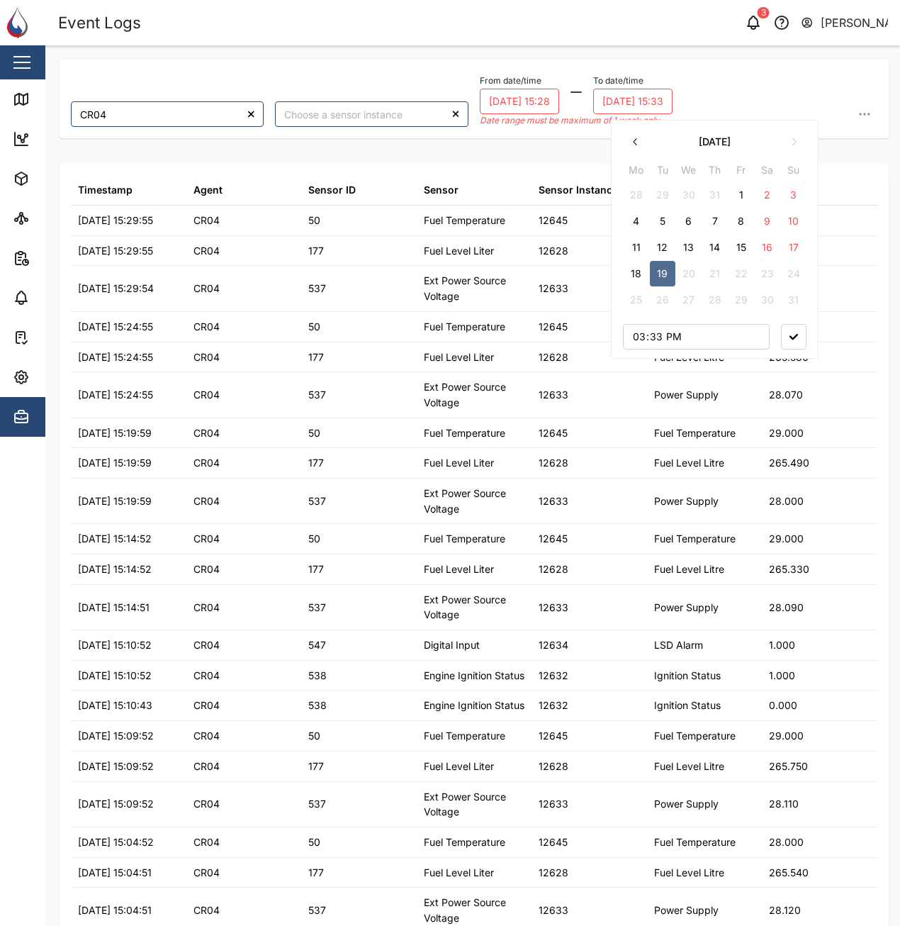
click at [718, 250] on button "14" at bounding box center [716, 248] width 26 height 26
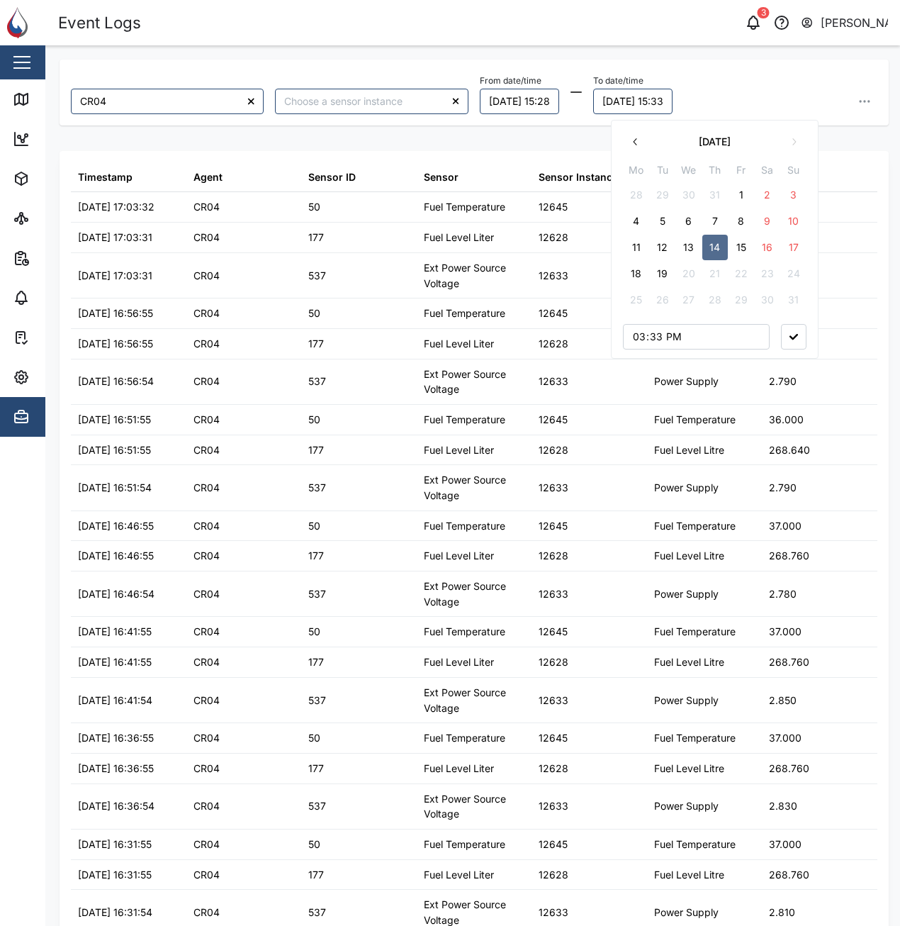
click at [791, 335] on icon "button" at bounding box center [794, 337] width 9 height 6
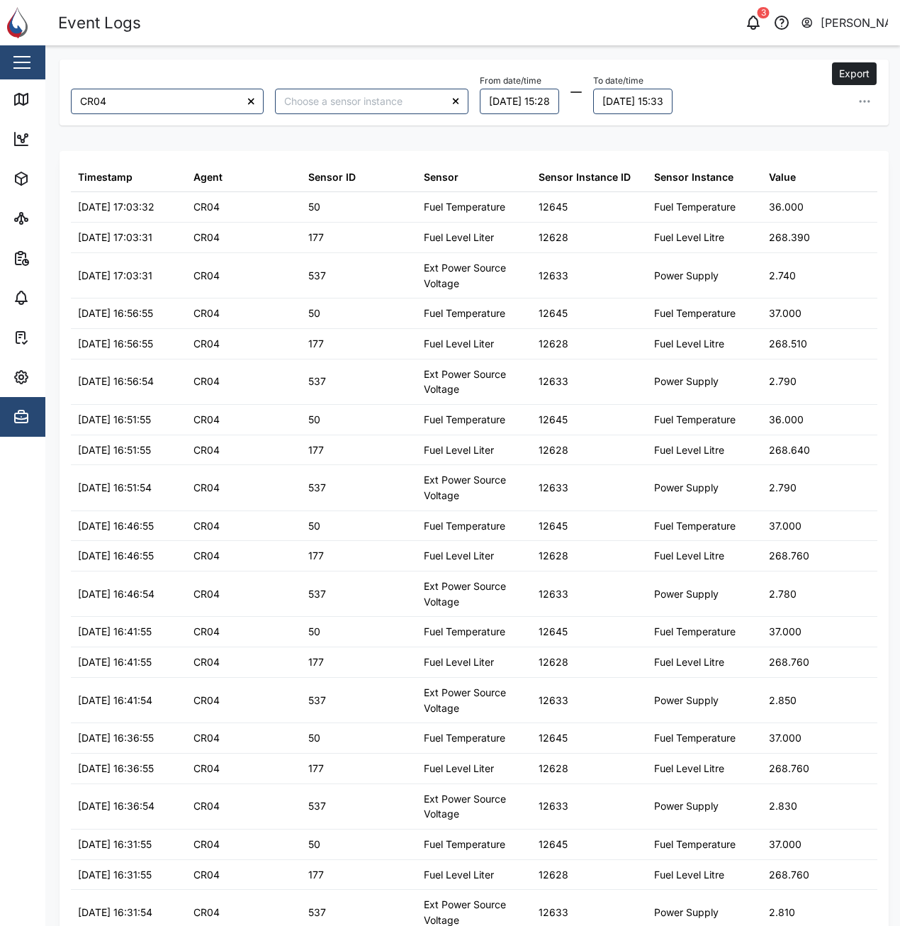
click at [858, 105] on icon "button" at bounding box center [865, 101] width 14 height 14
click at [787, 197] on span "Export all as CSV" at bounding box center [751, 197] width 84 height 24
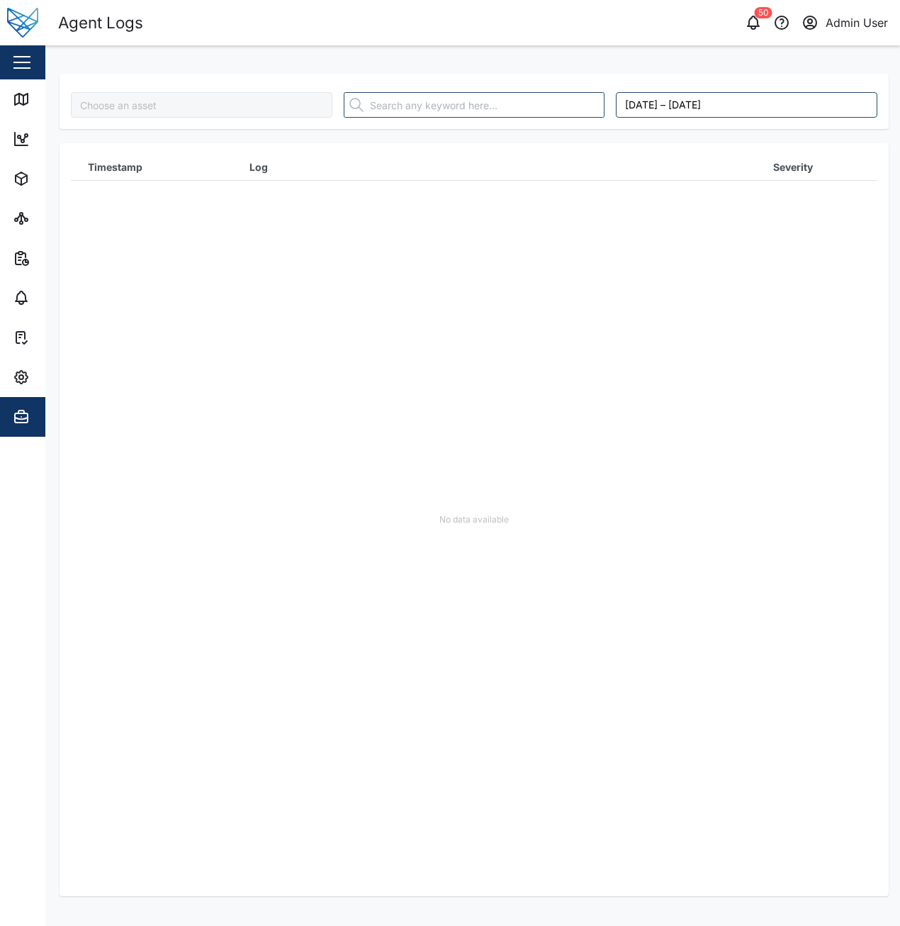
type input "[PERSON_NAME]"
